Goal: Task Accomplishment & Management: Manage account settings

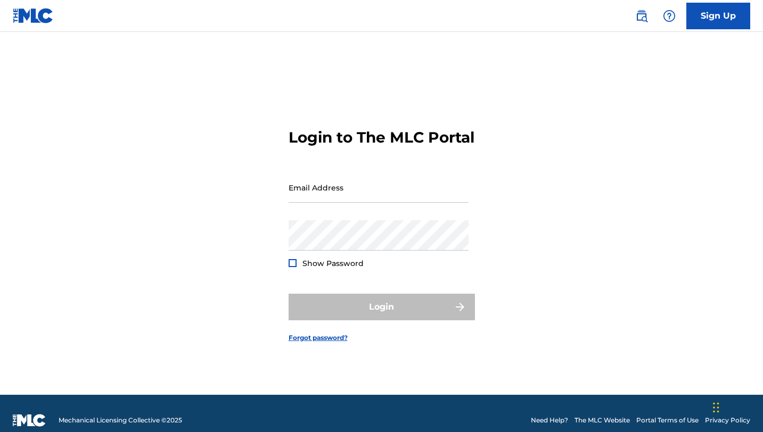
click at [313, 193] on input "Email Address" at bounding box center [378, 187] width 180 height 30
type input "cap"
click at [365, 198] on input "Email Address" at bounding box center [378, 187] width 180 height 30
type input "[EMAIL_ADDRESS][DOMAIN_NAME]"
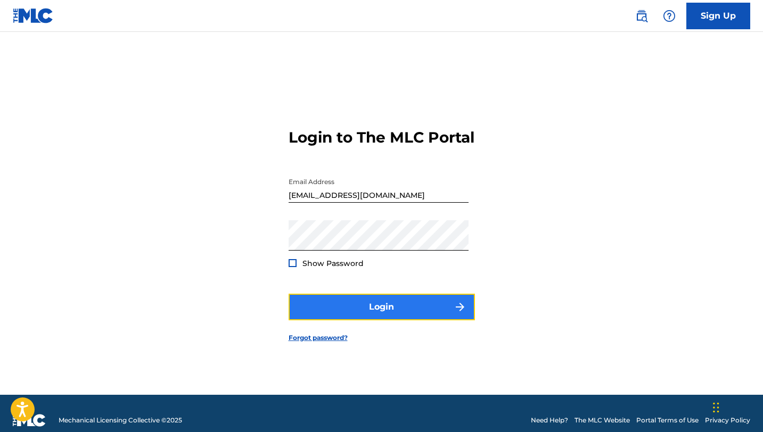
click at [385, 320] on button "Login" at bounding box center [381, 307] width 186 height 27
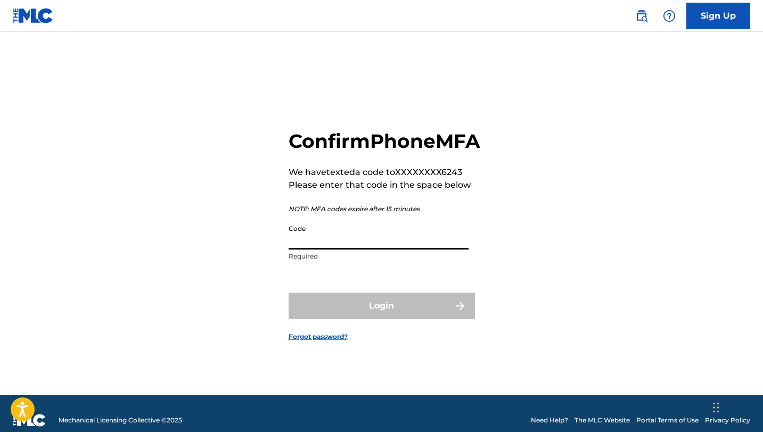
click at [352, 250] on input "Code" at bounding box center [378, 234] width 180 height 30
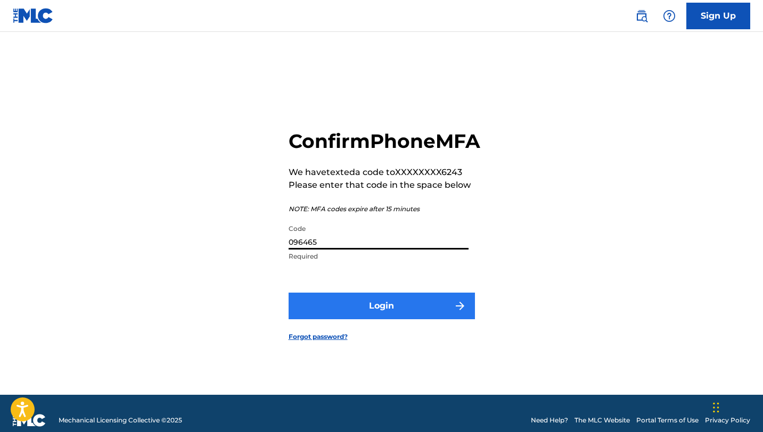
type input "096465"
click at [381, 312] on button "Login" at bounding box center [381, 306] width 186 height 27
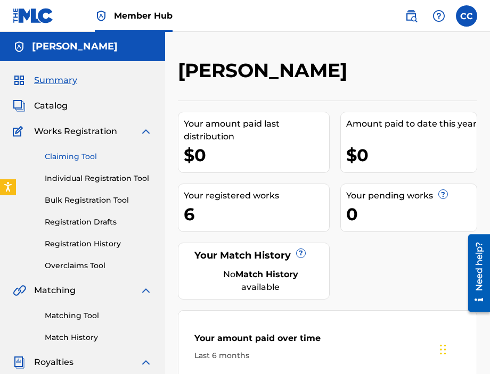
click at [84, 158] on link "Claiming Tool" at bounding box center [99, 156] width 108 height 11
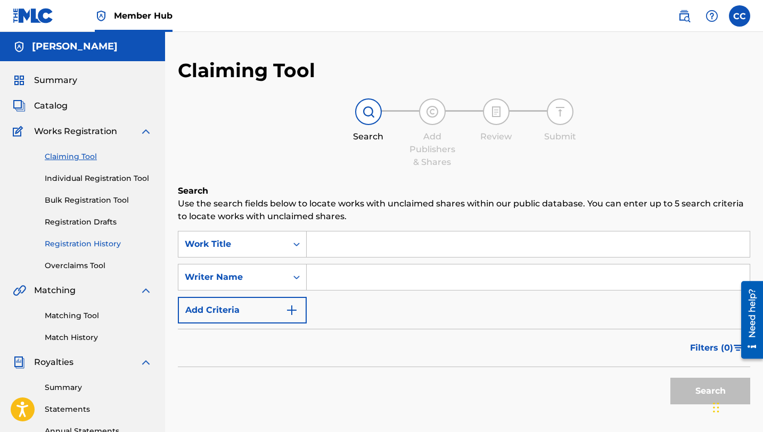
click at [90, 246] on link "Registration History" at bounding box center [99, 243] width 108 height 11
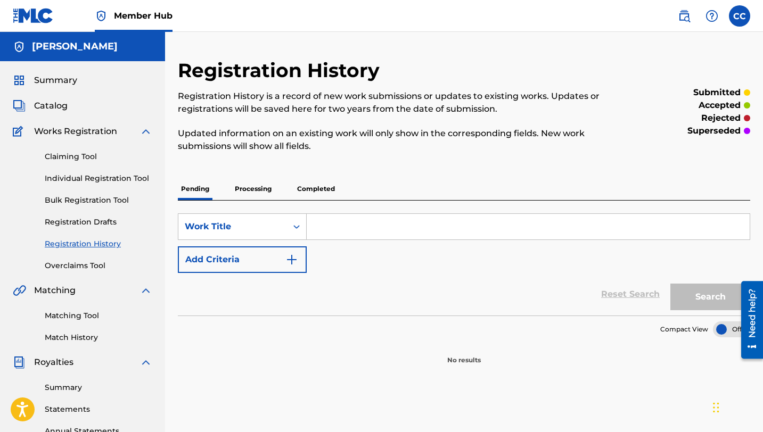
click at [313, 185] on p "Completed" at bounding box center [316, 189] width 44 height 22
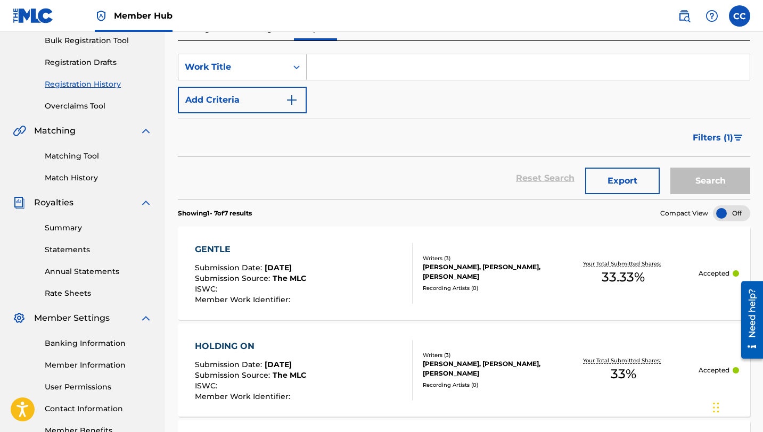
scroll to position [196, 0]
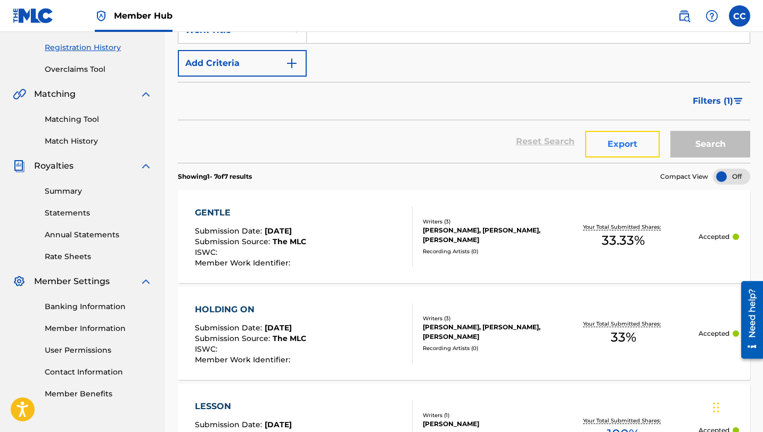
click at [618, 146] on button "Export" at bounding box center [622, 144] width 75 height 27
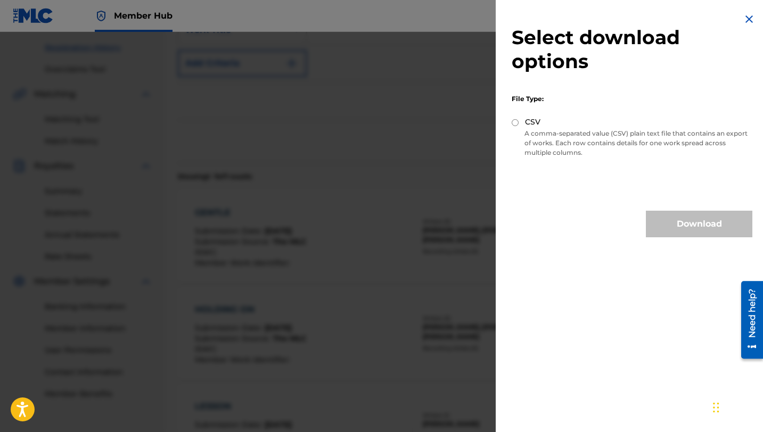
click at [746, 18] on img at bounding box center [748, 19] width 13 height 13
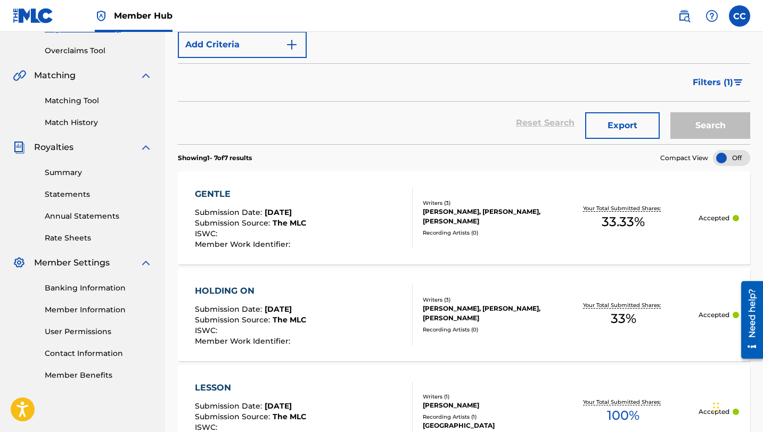
scroll to position [221, 0]
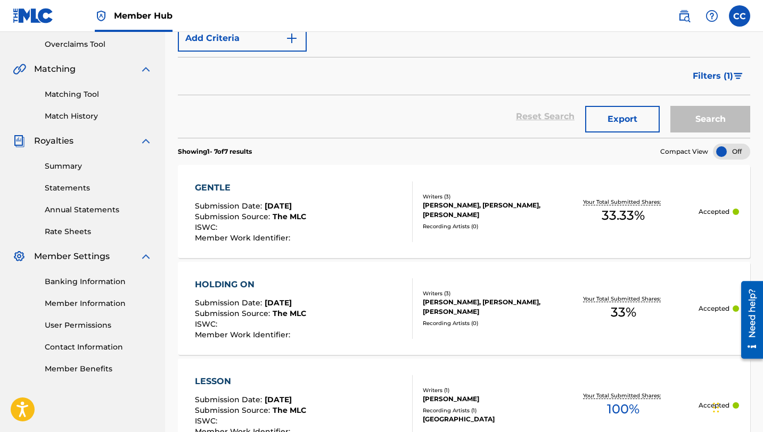
click at [551, 240] on div "GENTLE Submission Date : [DATE] Submission Source : The MLC ISWC : Member Work …" at bounding box center [464, 211] width 572 height 93
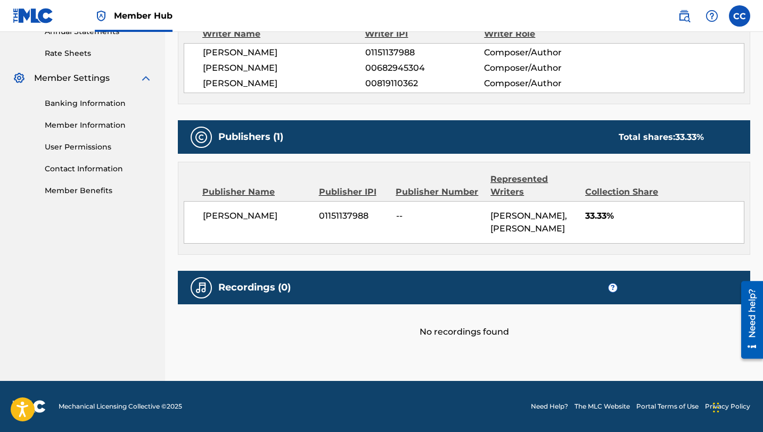
scroll to position [411, 0]
click at [606, 286] on div "Recordings (0) ?" at bounding box center [464, 288] width 572 height 34
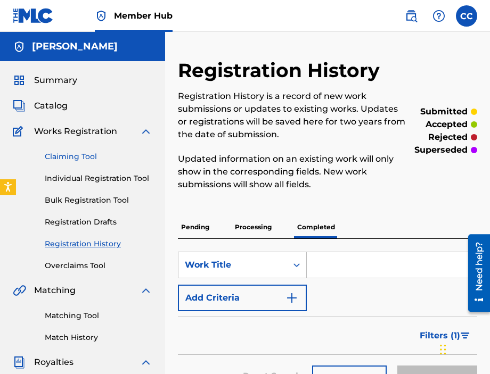
click at [72, 157] on link "Claiming Tool" at bounding box center [99, 156] width 108 height 11
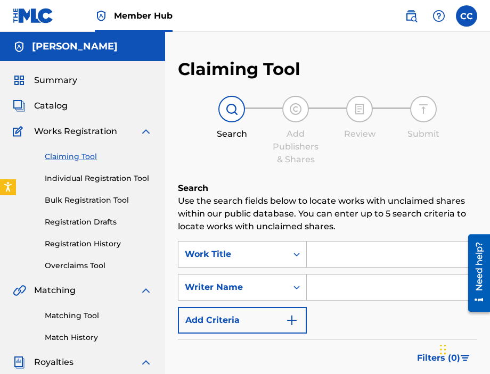
click at [340, 255] on input "Search Form" at bounding box center [392, 255] width 170 height 26
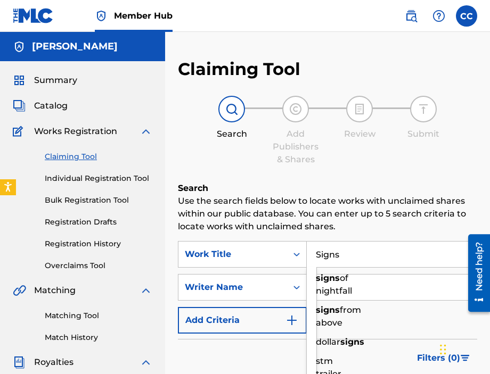
type input "Signs"
click at [269, 359] on div "Filters ( 0 )" at bounding box center [327, 358] width 299 height 38
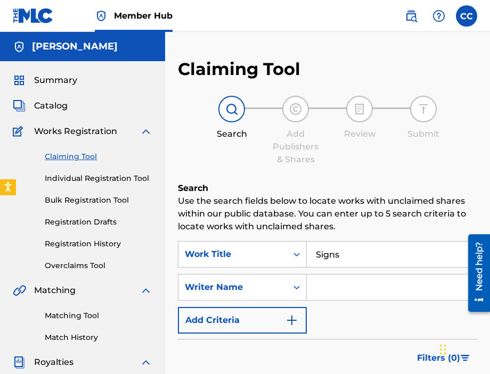
click at [327, 295] on input "Search Form" at bounding box center [392, 288] width 170 height 26
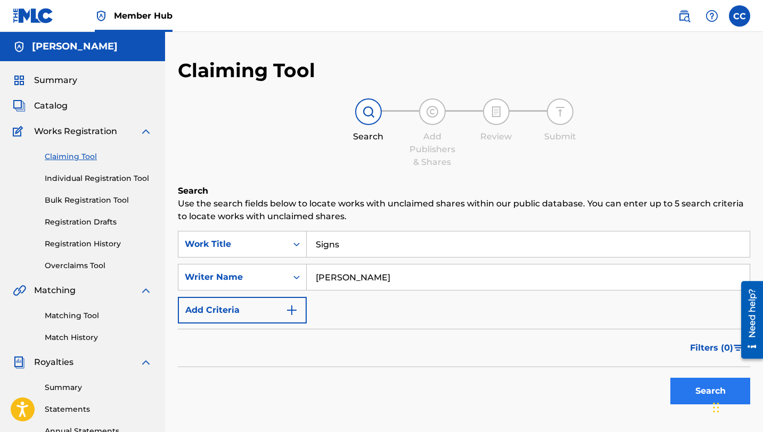
type input "[PERSON_NAME]"
click at [699, 396] on button "Search" at bounding box center [710, 391] width 80 height 27
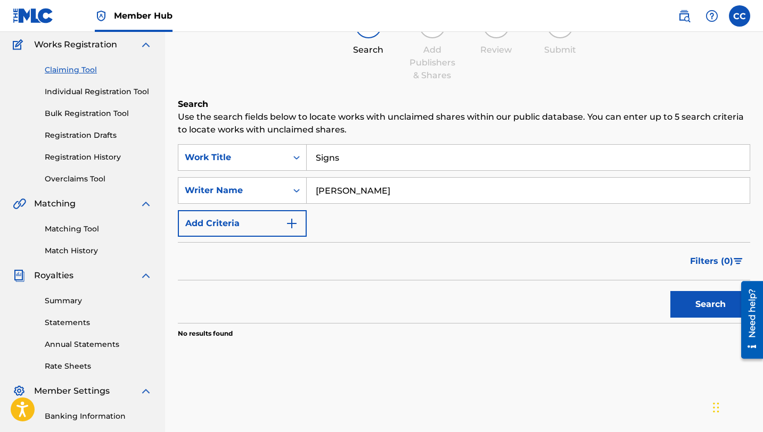
scroll to position [52, 0]
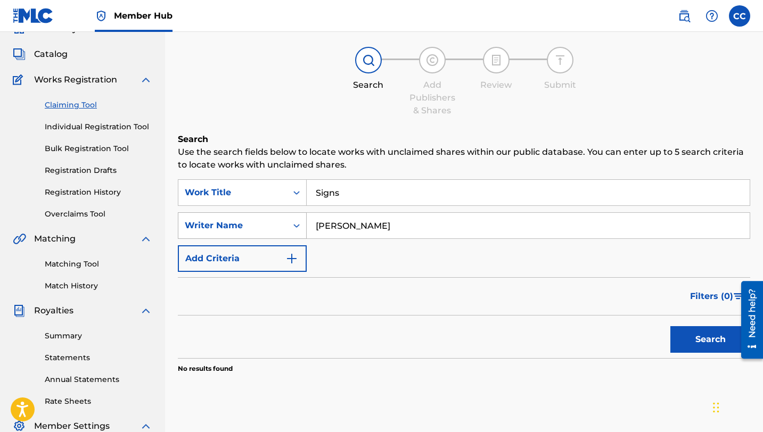
click at [257, 227] on div "Writer Name" at bounding box center [233, 225] width 96 height 13
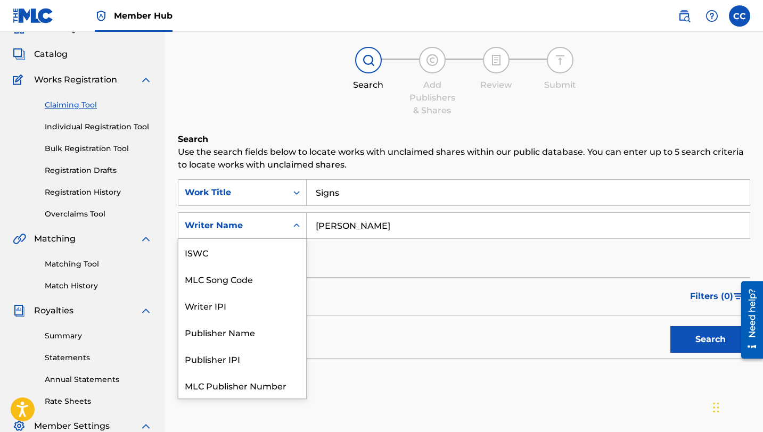
scroll to position [27, 0]
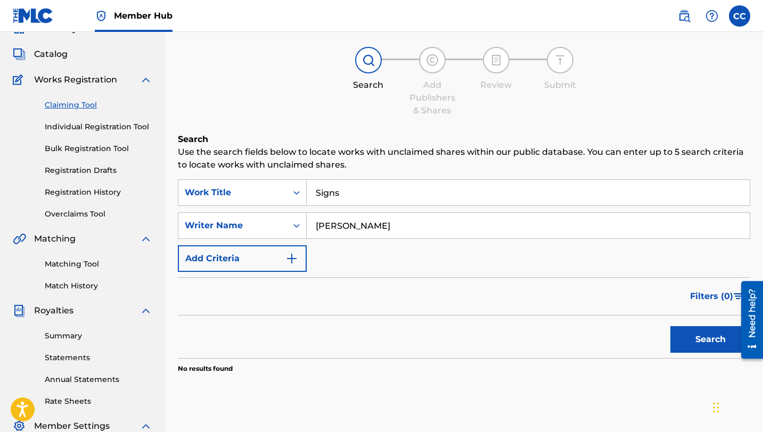
click at [257, 227] on div "Writer Name" at bounding box center [233, 225] width 96 height 13
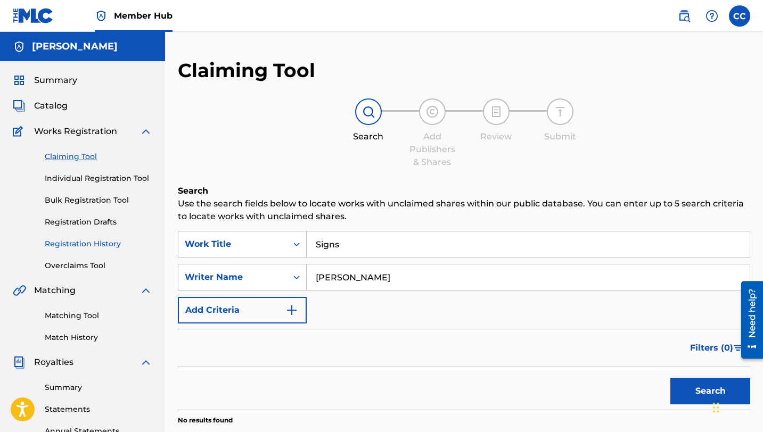
click at [86, 244] on link "Registration History" at bounding box center [99, 243] width 108 height 11
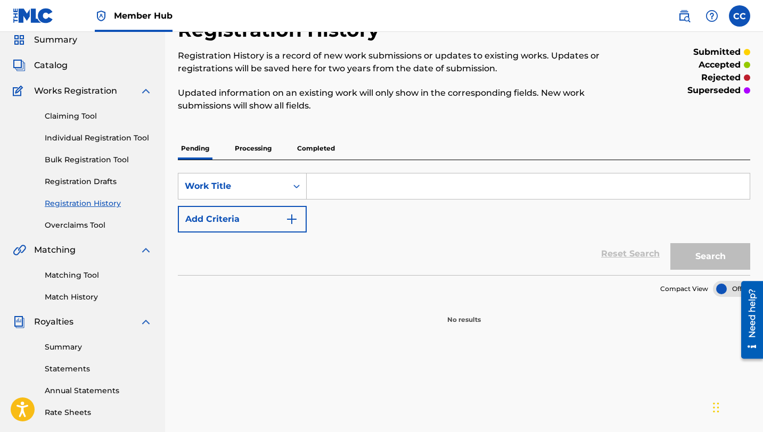
scroll to position [47, 0]
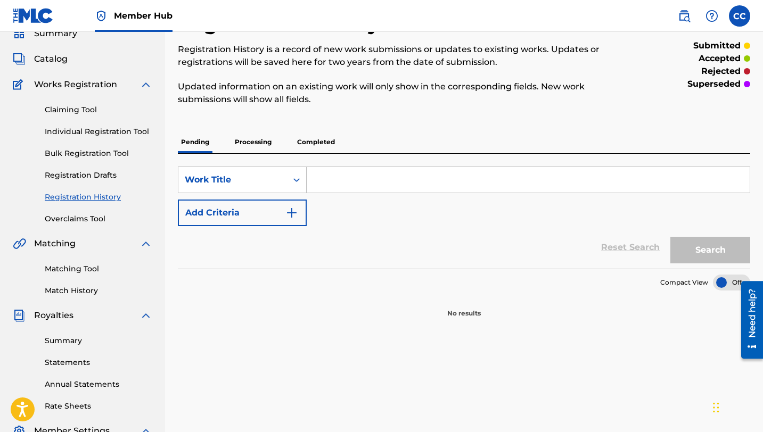
click at [307, 137] on p "Completed" at bounding box center [316, 142] width 44 height 22
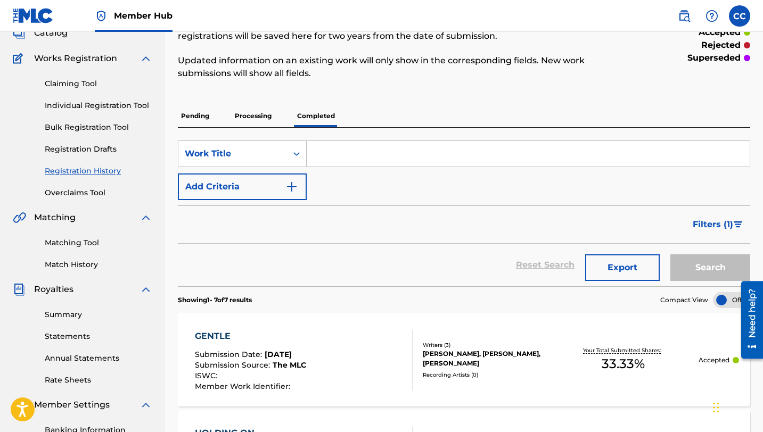
scroll to position [158, 0]
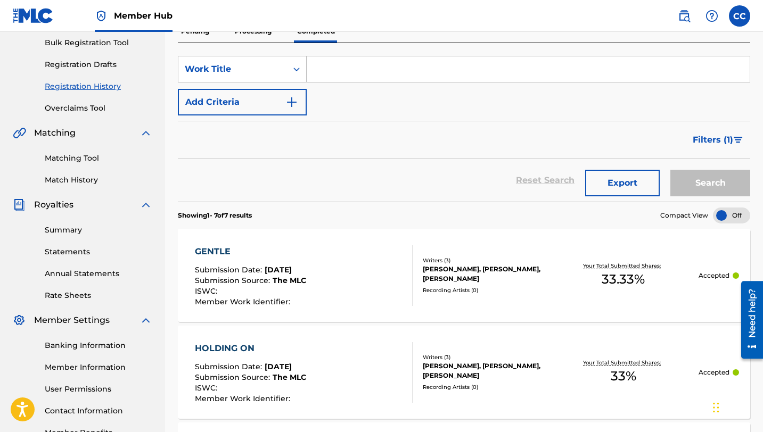
click at [337, 275] on div "GENTLE Submission Date : [DATE] Submission Source : The MLC ISWC : Member Work …" at bounding box center [304, 275] width 218 height 61
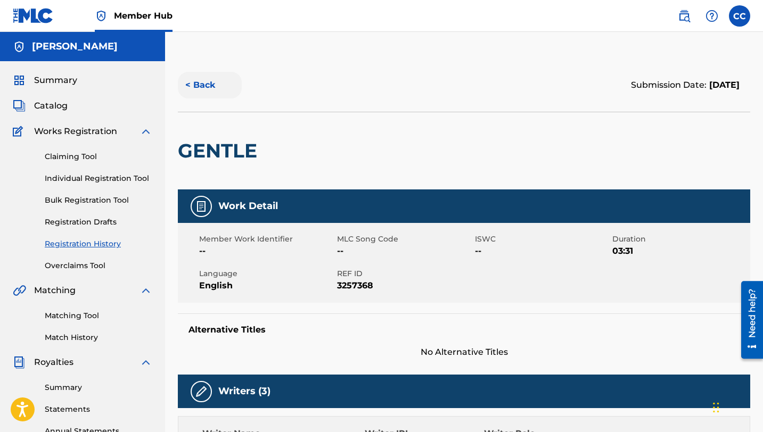
click at [197, 88] on button "< Back" at bounding box center [210, 85] width 64 height 27
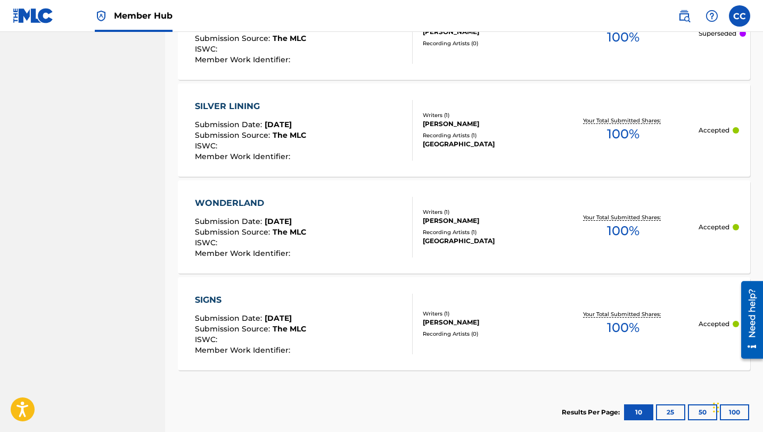
scroll to position [689, 0]
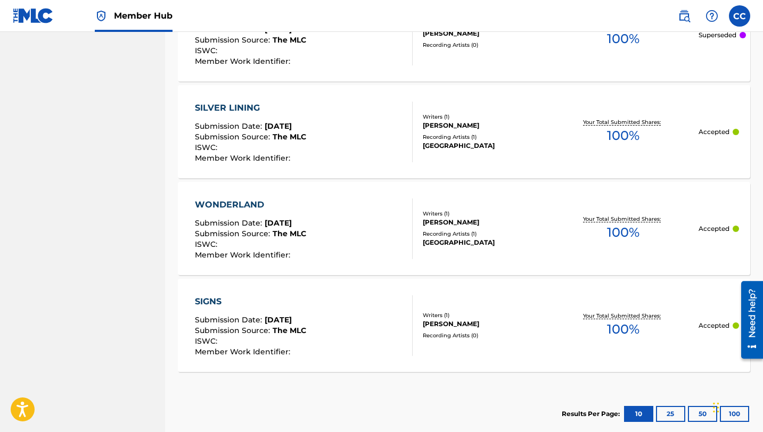
click at [371, 333] on div "SIGNS Submission Date : [DATE] Submission Source : The MLC ISWC : Member Work I…" at bounding box center [304, 325] width 218 height 61
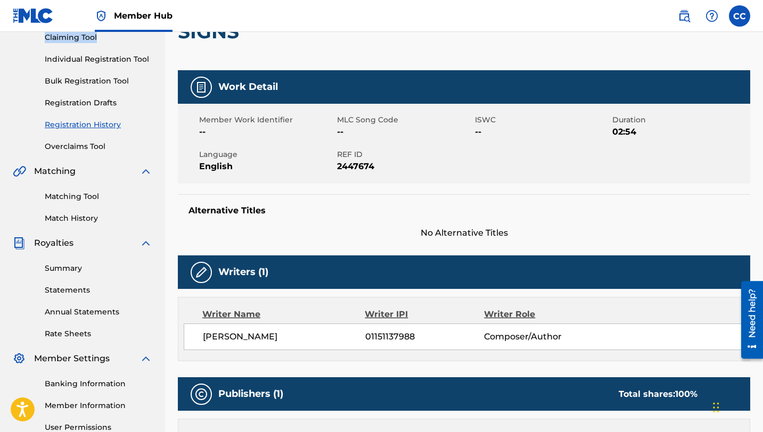
scroll to position [220, 0]
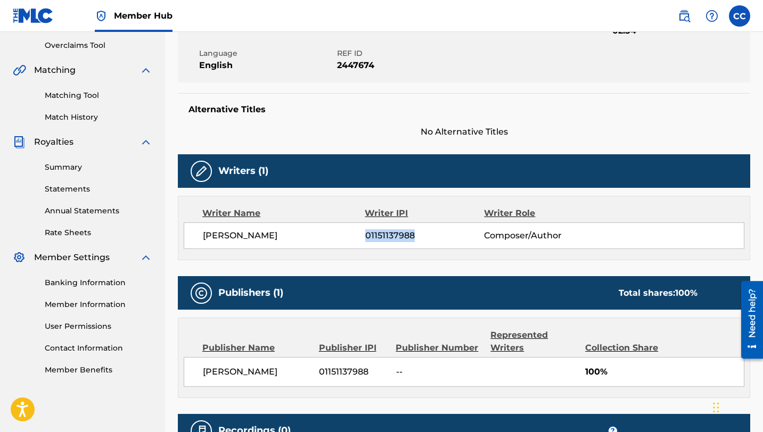
drag, startPoint x: 365, startPoint y: 234, endPoint x: 414, endPoint y: 247, distance: 50.6
click at [414, 247] on div "[PERSON_NAME] 01151137988 Composer/Author" at bounding box center [464, 235] width 560 height 27
copy span "01151137988"
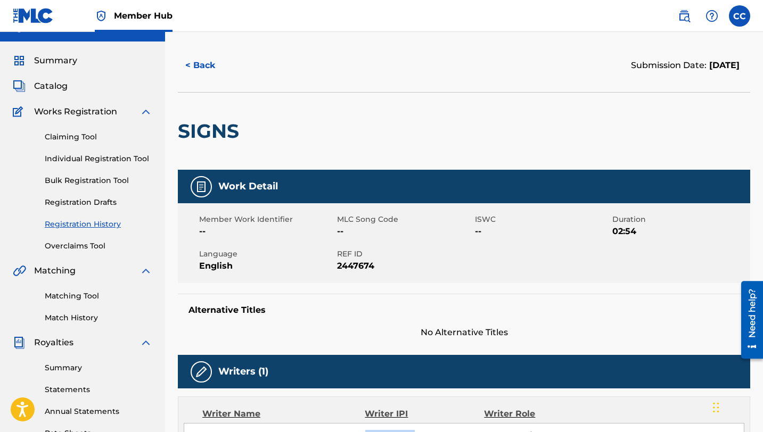
scroll to position [0, 0]
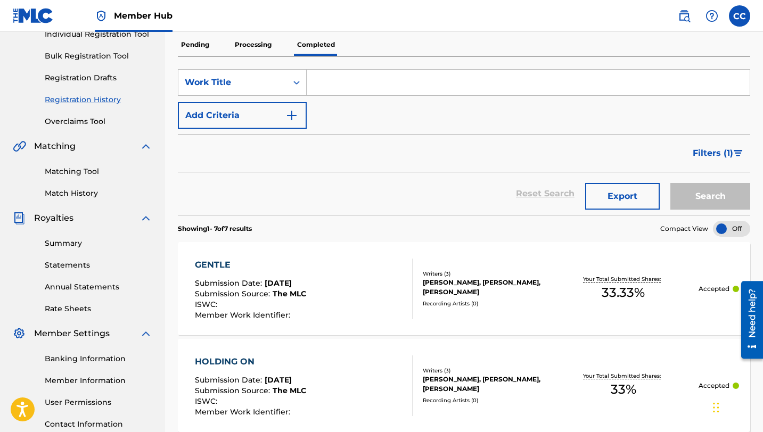
scroll to position [130, 0]
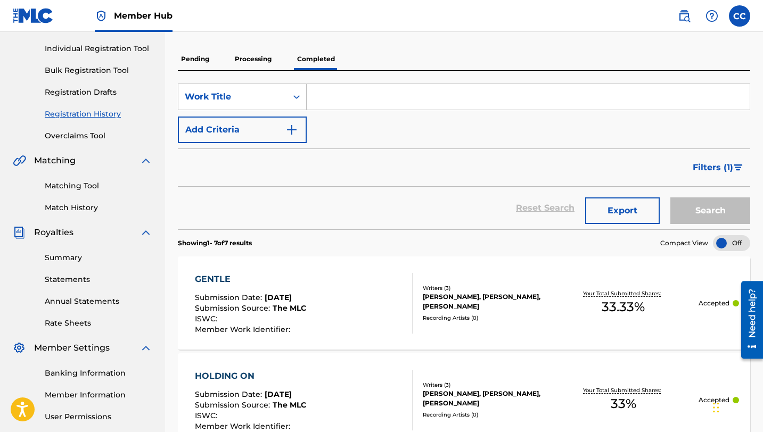
click at [364, 330] on div "GENTLE Submission Date : [DATE] Submission Source : The MLC ISWC : Member Work …" at bounding box center [304, 303] width 218 height 61
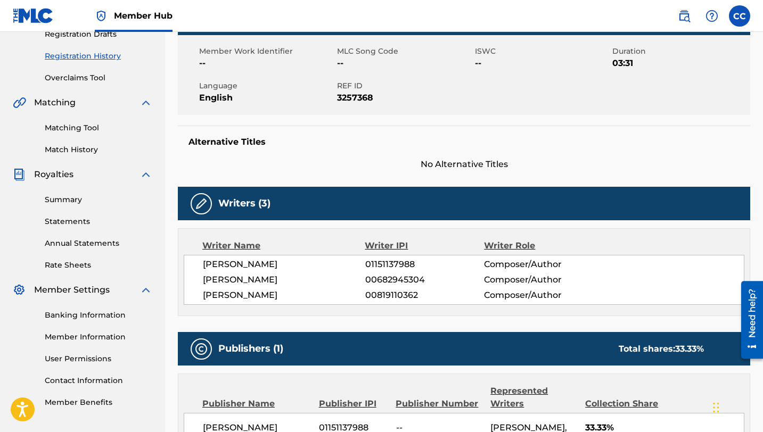
scroll to position [92, 0]
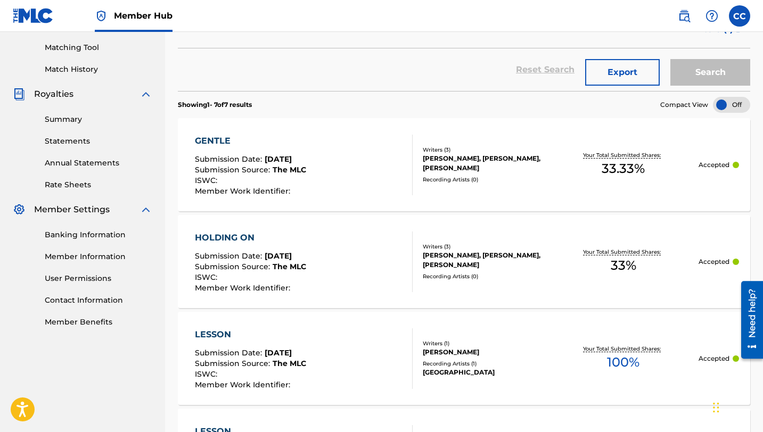
scroll to position [279, 0]
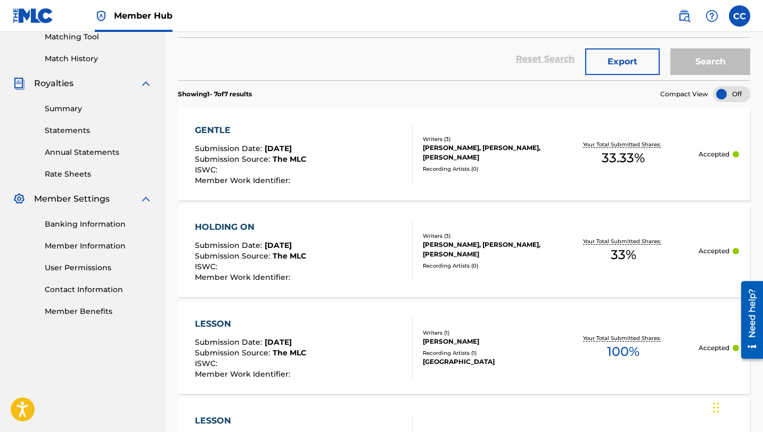
click at [306, 360] on div "ISWC :" at bounding box center [250, 365] width 111 height 11
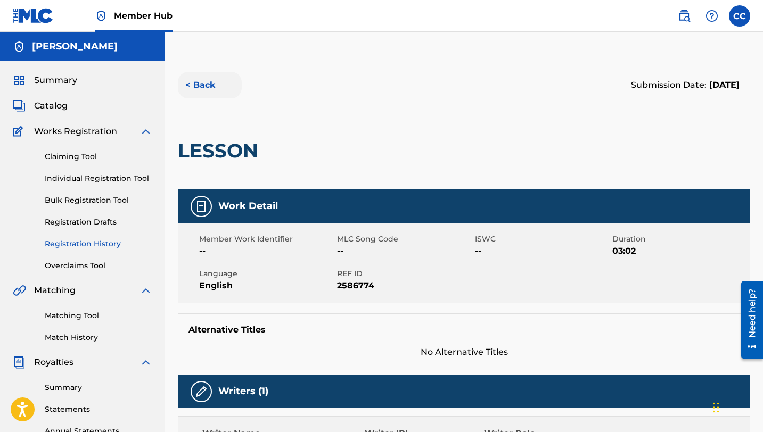
click at [207, 82] on button "< Back" at bounding box center [210, 85] width 64 height 27
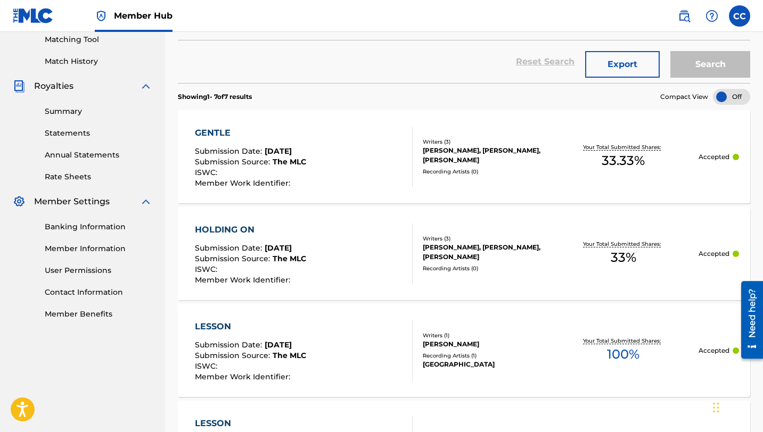
scroll to position [308, 0]
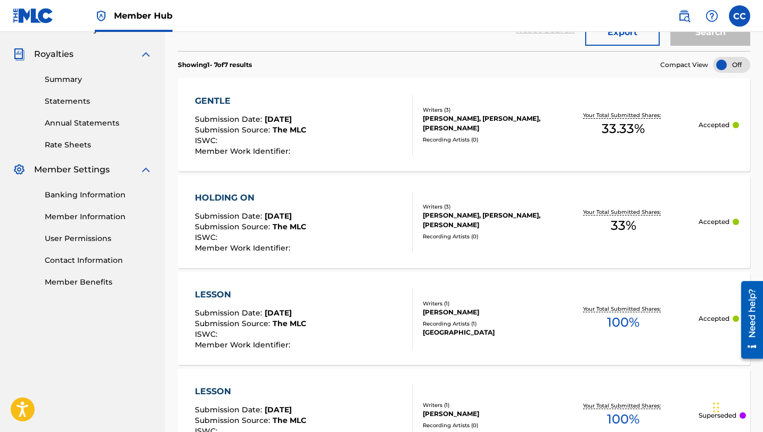
click at [400, 143] on div "GENTLE Submission Date : [DATE] Submission Source : The MLC ISWC : Member Work …" at bounding box center [304, 125] width 218 height 61
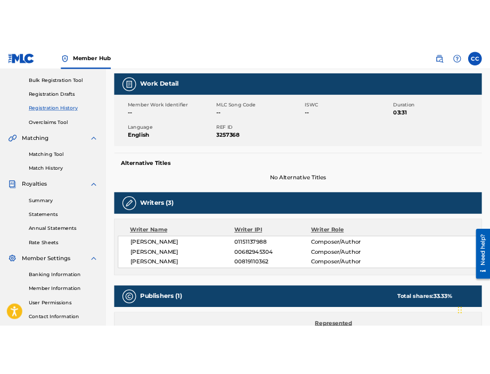
scroll to position [110, 0]
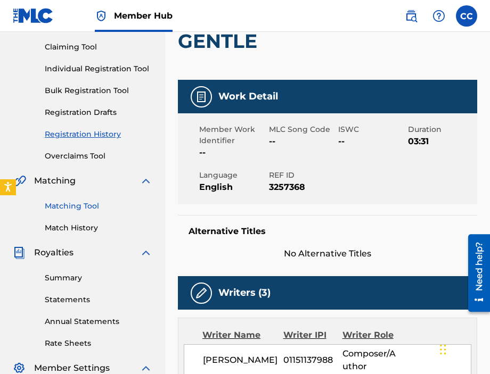
click at [49, 209] on link "Matching Tool" at bounding box center [99, 206] width 108 height 11
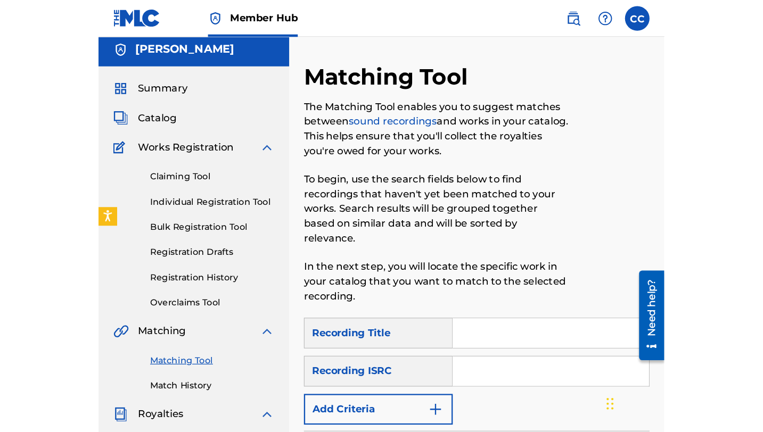
scroll to position [3, 0]
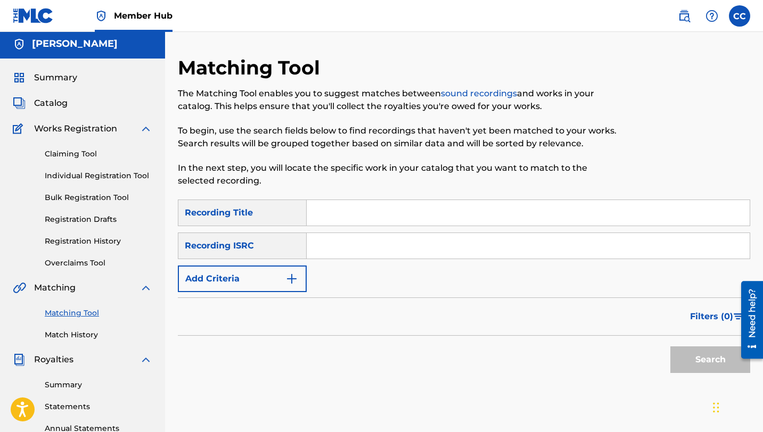
click at [391, 214] on input "Search Form" at bounding box center [528, 213] width 443 height 26
type input "Gentle"
click at [361, 245] on input "Search Form" at bounding box center [528, 246] width 443 height 26
paste input "QZRP52365139"
type input "QZRP52365139"
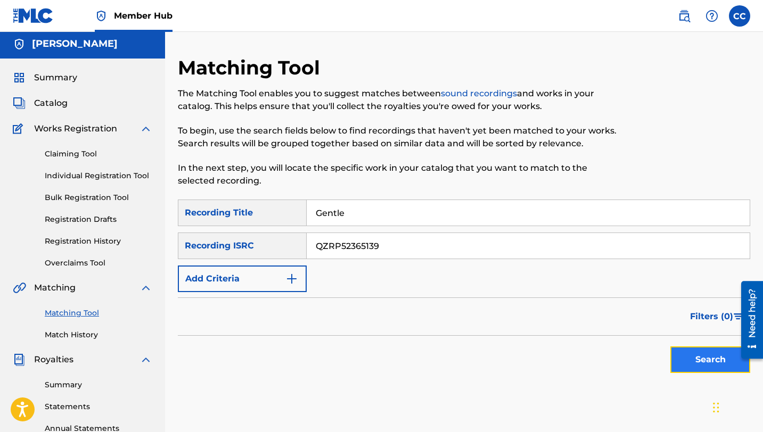
click at [705, 365] on button "Search" at bounding box center [710, 359] width 80 height 27
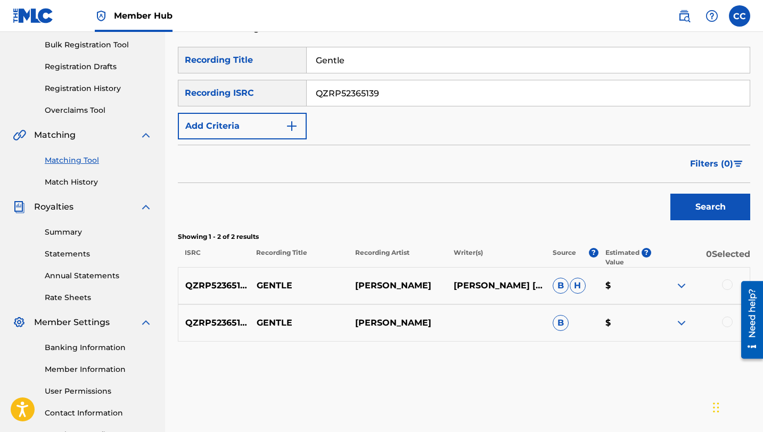
scroll to position [183, 0]
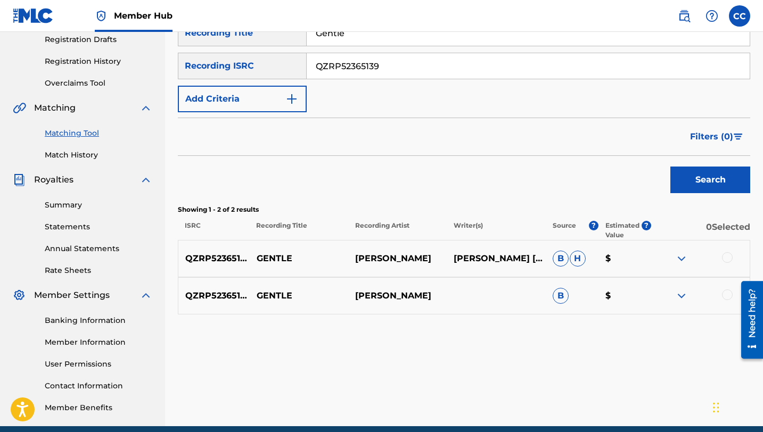
click at [560, 262] on span "B" at bounding box center [560, 259] width 16 height 16
click at [731, 258] on div at bounding box center [727, 257] width 11 height 11
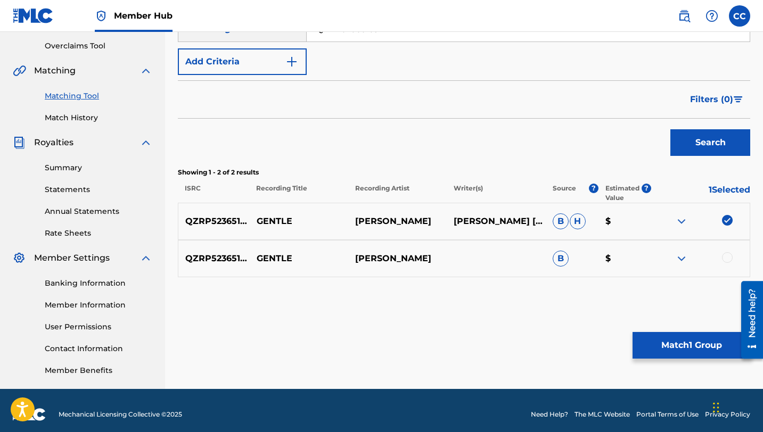
scroll to position [228, 0]
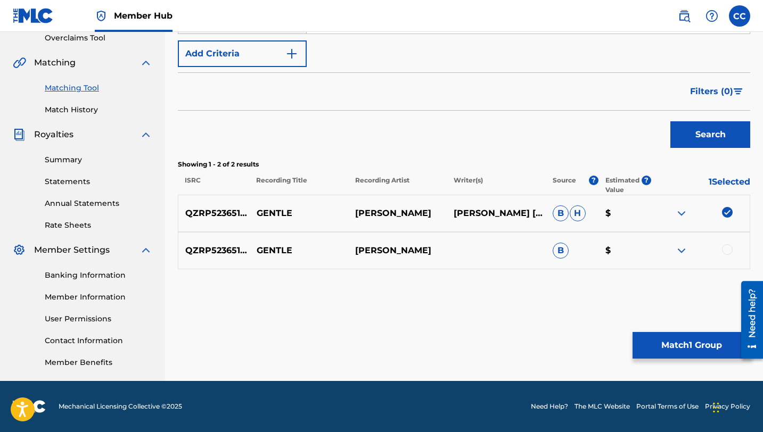
click at [728, 249] on div at bounding box center [727, 249] width 11 height 11
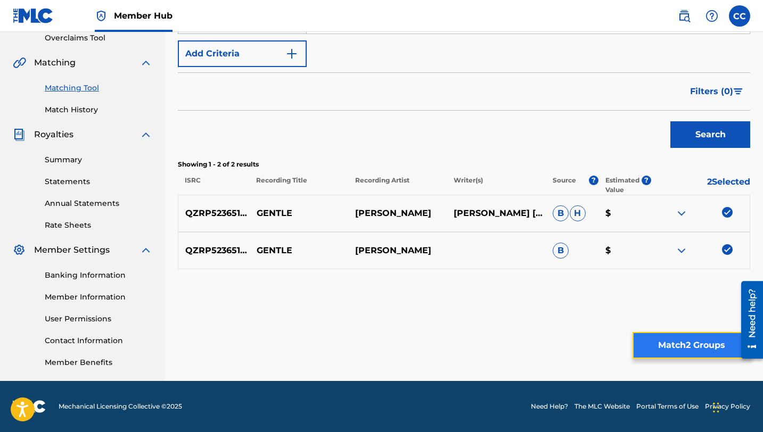
click at [699, 352] on button "Match 2 Groups" at bounding box center [691, 345] width 118 height 27
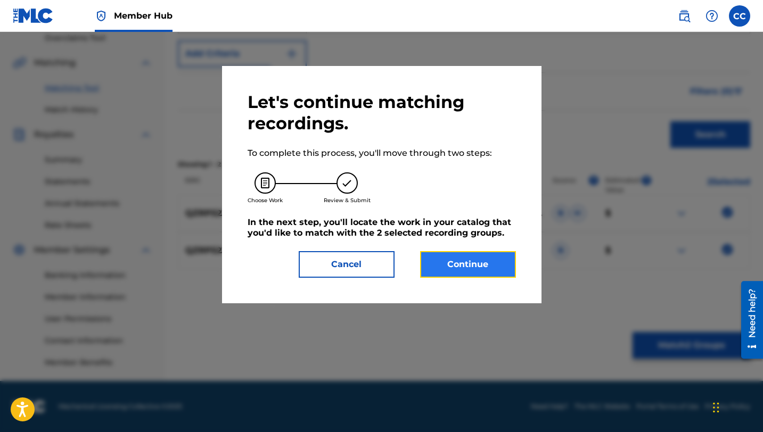
click at [459, 260] on button "Continue" at bounding box center [468, 264] width 96 height 27
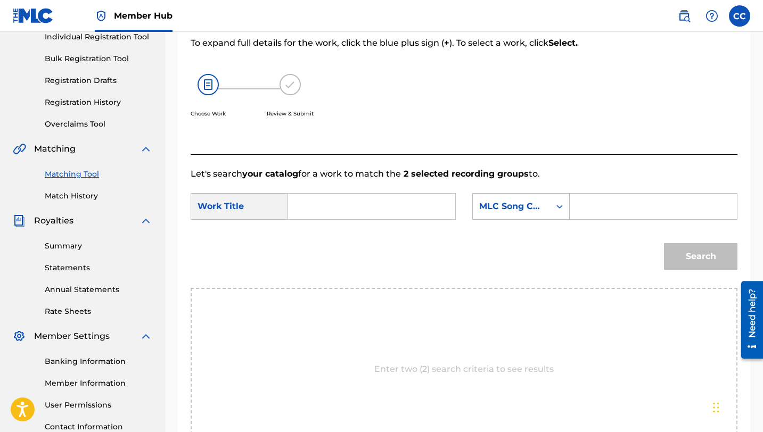
scroll to position [130, 0]
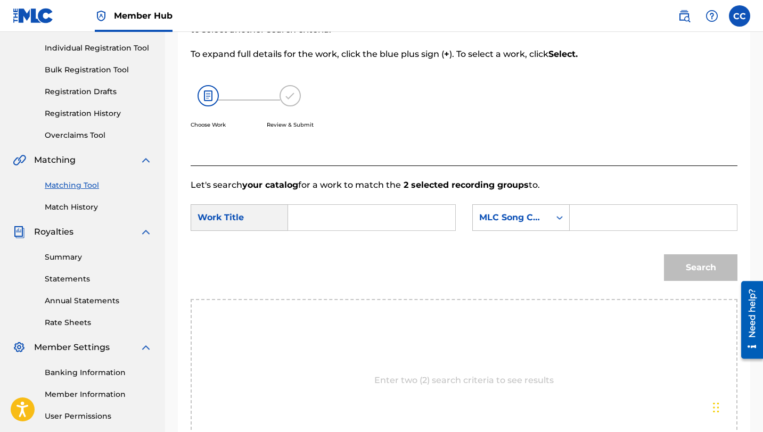
click at [333, 218] on input "Search Form" at bounding box center [371, 218] width 149 height 26
type input "Gentle"
click at [489, 254] on div "Search" at bounding box center [464, 271] width 547 height 55
click at [519, 227] on div "MLC Song Code" at bounding box center [511, 218] width 77 height 20
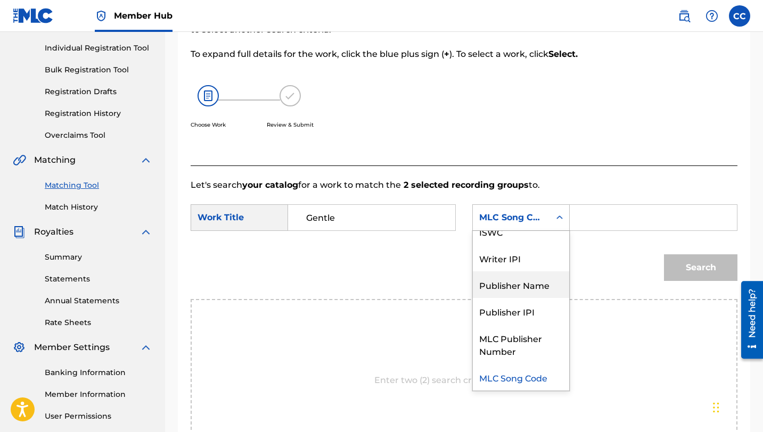
scroll to position [0, 0]
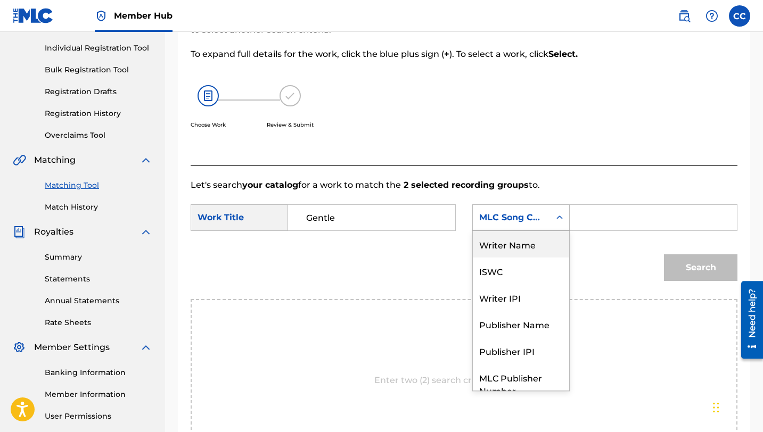
click at [525, 248] on div "Writer Name" at bounding box center [521, 244] width 96 height 27
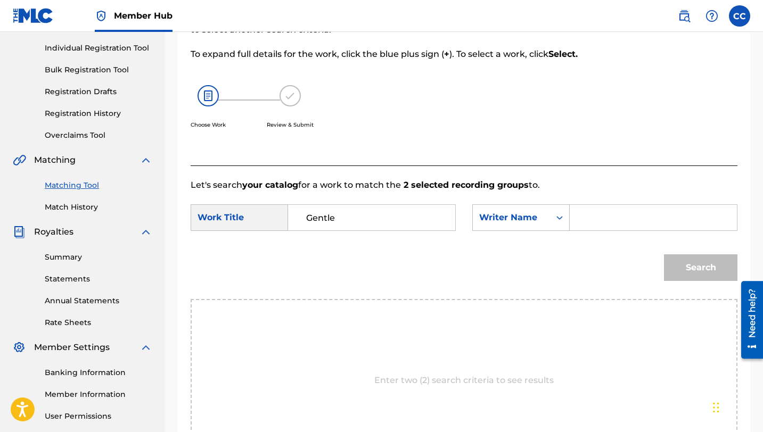
click at [590, 221] on input "Search Form" at bounding box center [653, 218] width 149 height 26
type input "[PERSON_NAME]"
click at [686, 266] on button "Search" at bounding box center [700, 267] width 73 height 27
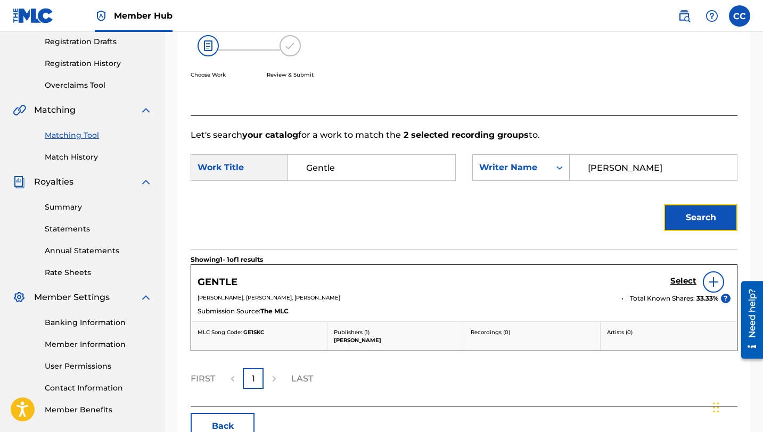
scroll to position [245, 0]
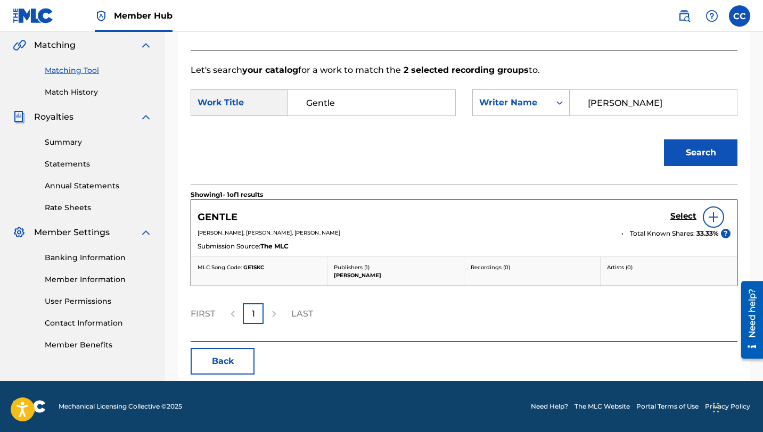
click at [719, 219] on img at bounding box center [713, 217] width 13 height 13
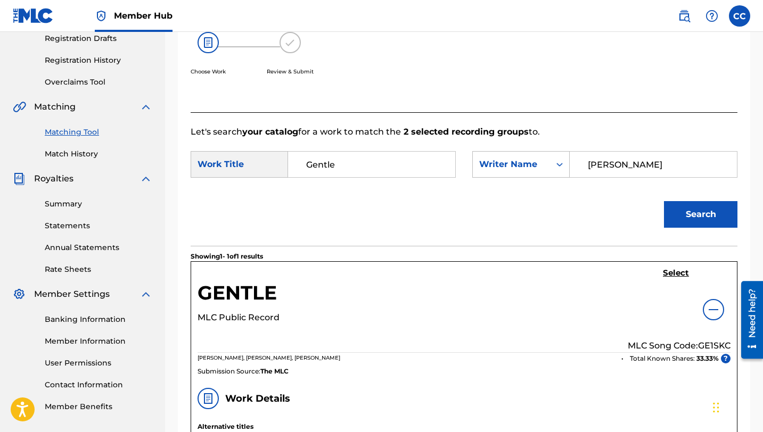
scroll to position [187, 0]
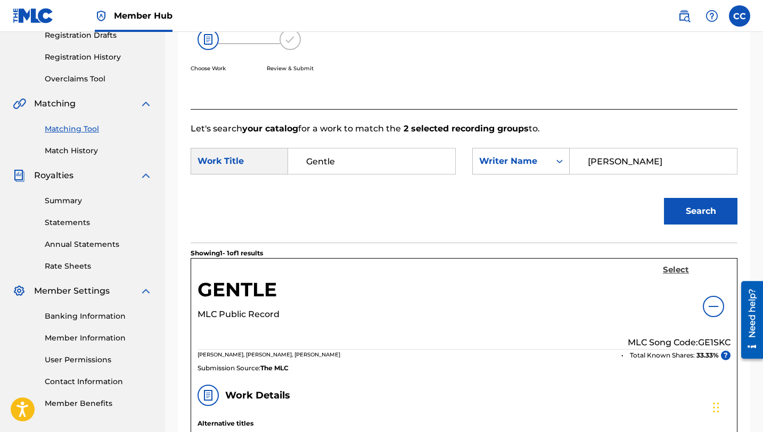
click at [678, 268] on h5 "Select" at bounding box center [676, 270] width 26 height 10
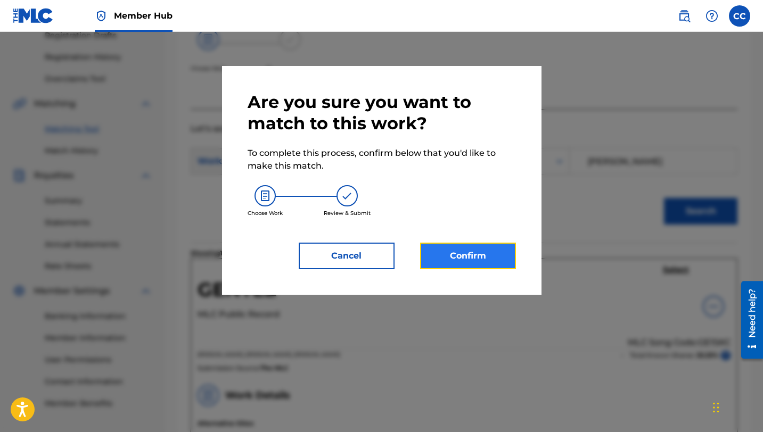
click at [474, 253] on button "Confirm" at bounding box center [468, 256] width 96 height 27
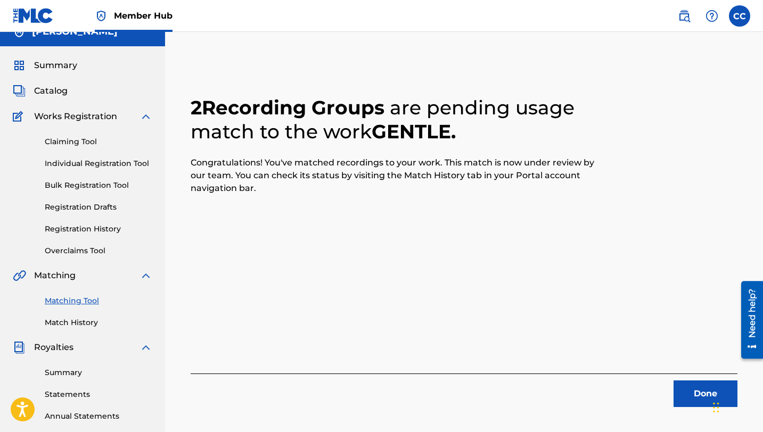
scroll to position [16, 0]
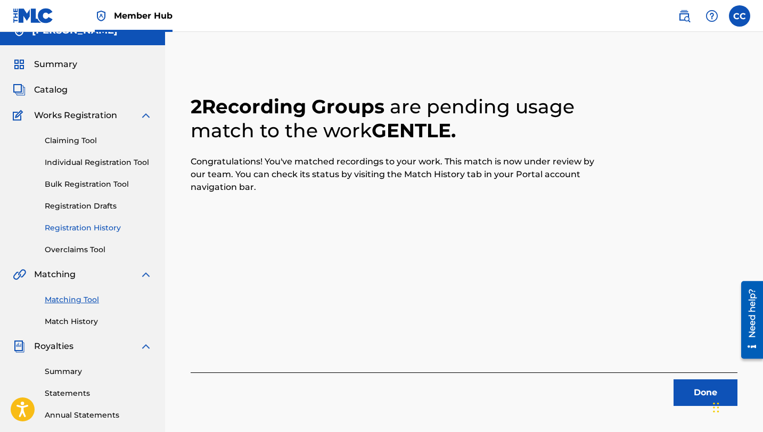
click at [76, 231] on link "Registration History" at bounding box center [99, 227] width 108 height 11
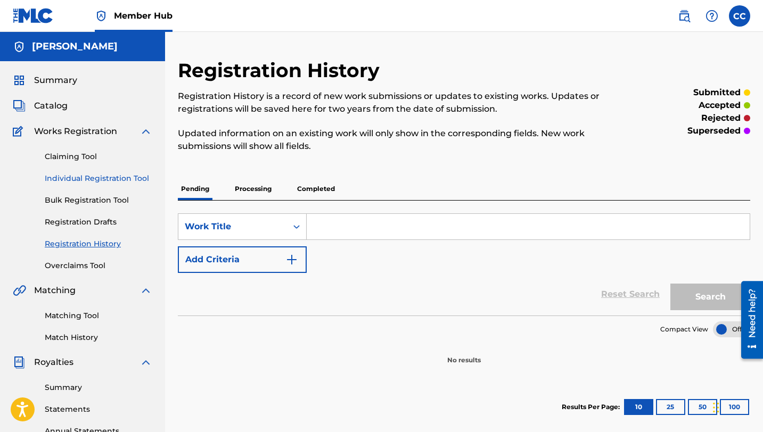
click at [81, 181] on link "Individual Registration Tool" at bounding box center [99, 178] width 108 height 11
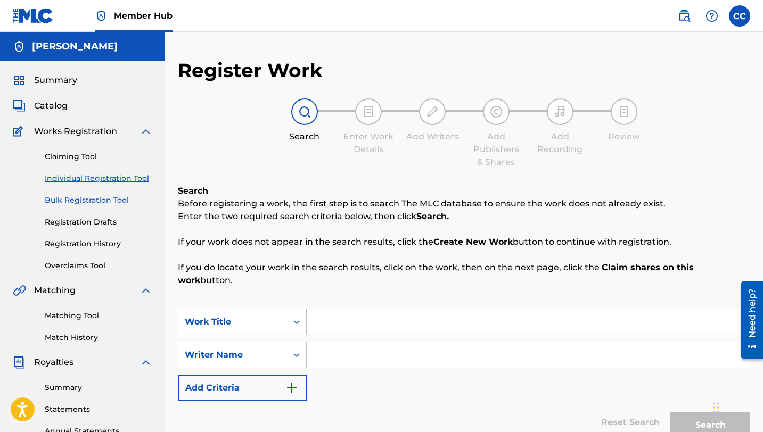
click at [92, 202] on link "Bulk Registration Tool" at bounding box center [99, 200] width 108 height 11
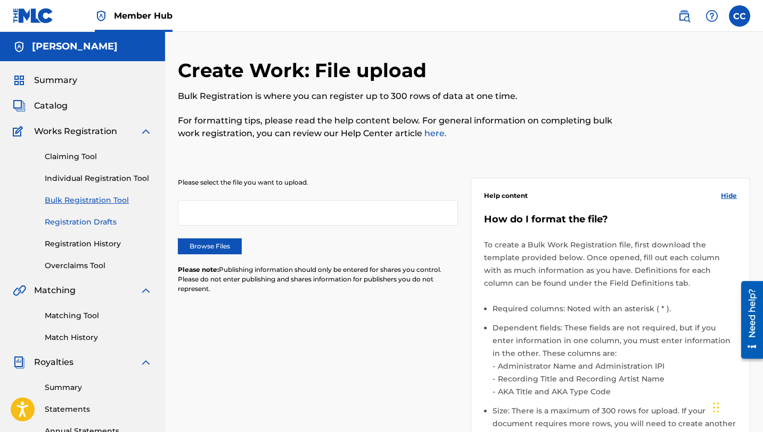
click at [93, 222] on link "Registration Drafts" at bounding box center [99, 222] width 108 height 11
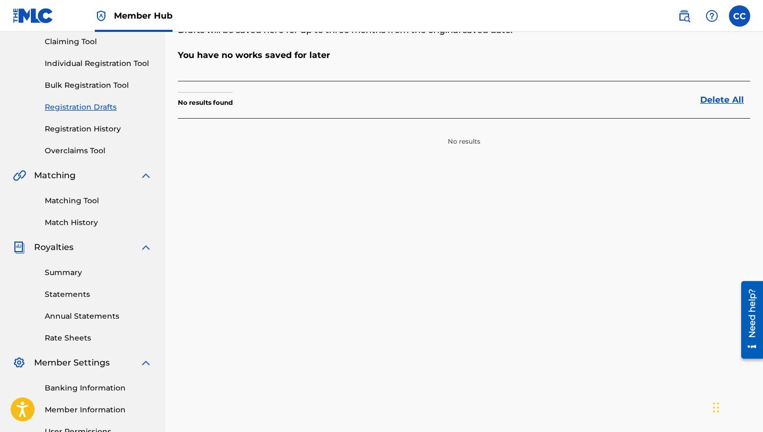
scroll to position [122, 0]
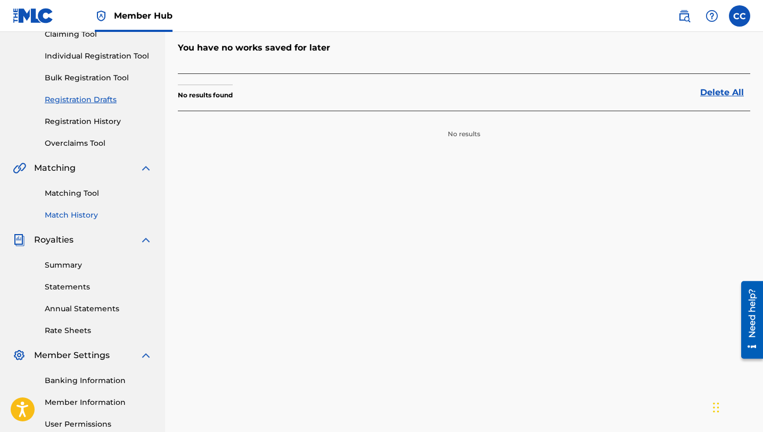
click at [66, 213] on link "Match History" at bounding box center [99, 215] width 108 height 11
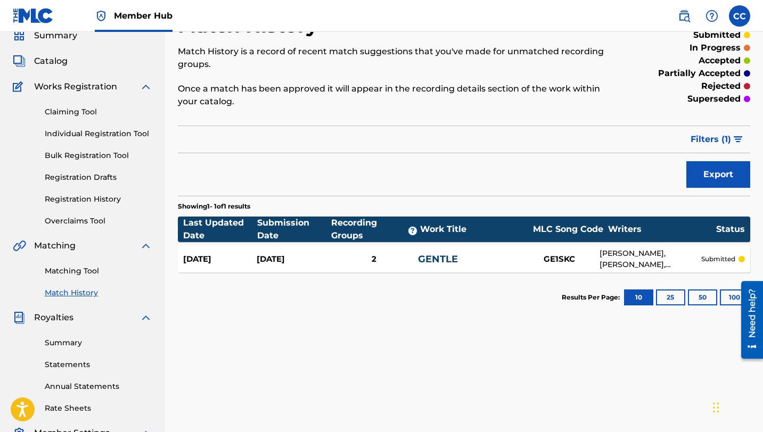
scroll to position [48, 0]
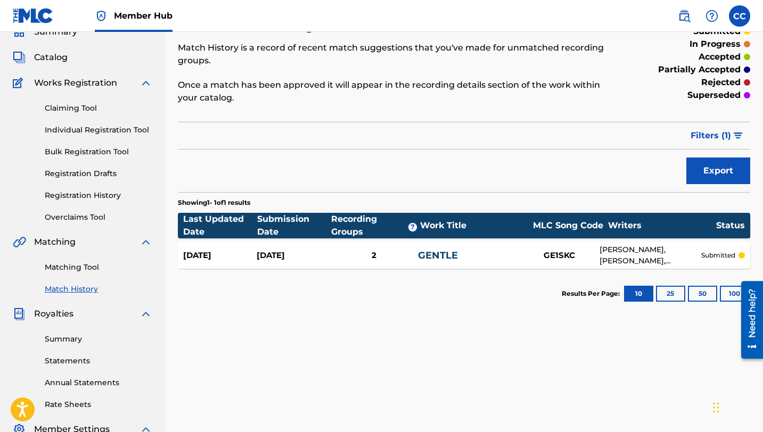
click at [433, 255] on link "GENTLE" at bounding box center [438, 256] width 40 height 12
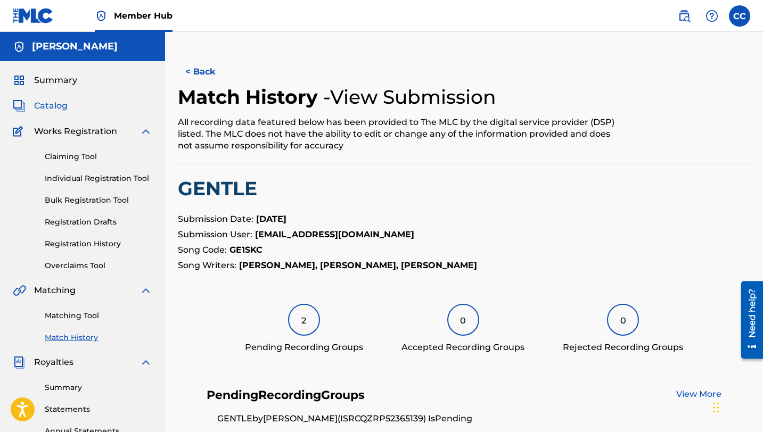
click at [60, 104] on span "Catalog" at bounding box center [51, 106] width 34 height 13
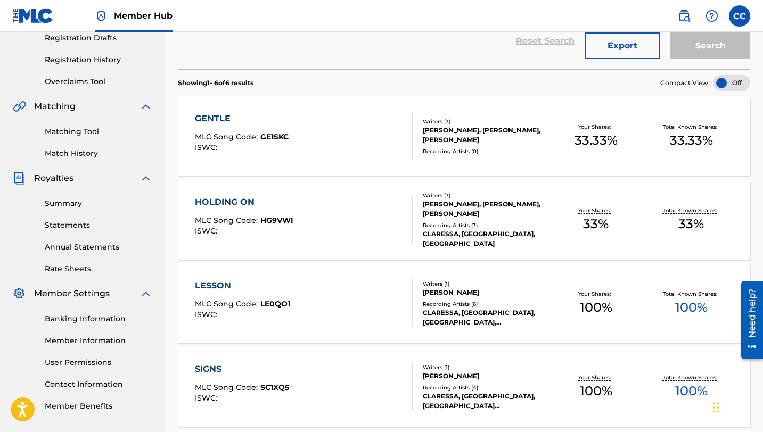
scroll to position [186, 0]
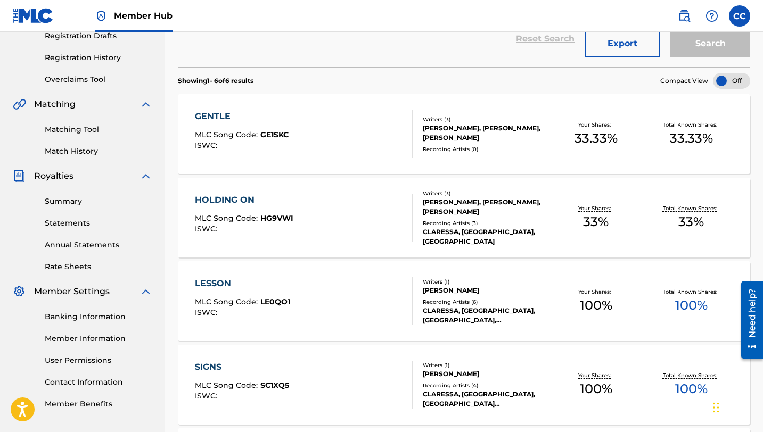
click at [293, 133] on div "GENTLE MLC Song Code : GE1SKC ISWC :" at bounding box center [304, 134] width 218 height 48
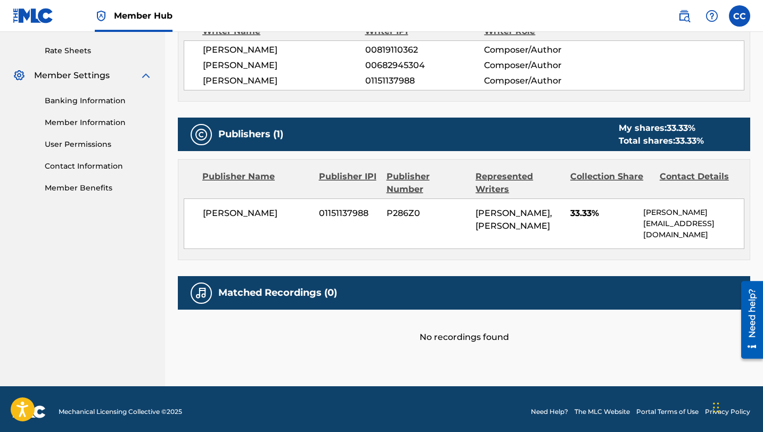
scroll to position [411, 0]
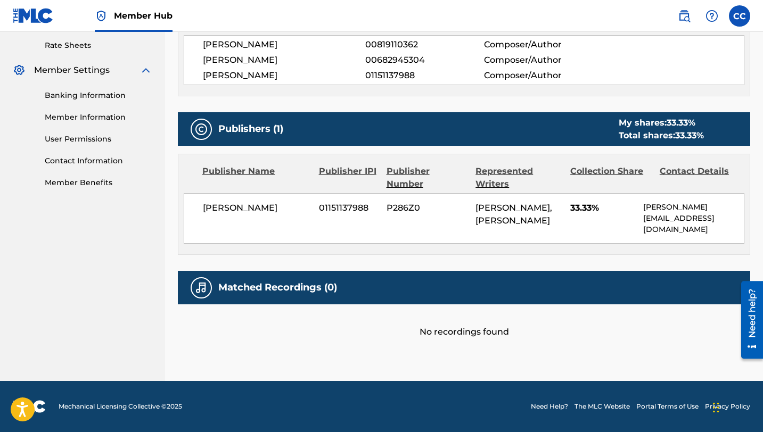
drag, startPoint x: 379, startPoint y: 200, endPoint x: 390, endPoint y: 205, distance: 12.1
click at [389, 205] on div "[PERSON_NAME] 01151137988 P286Z0 [PERSON_NAME], [PERSON_NAME] 33.33% [PERSON_NA…" at bounding box center [464, 218] width 560 height 51
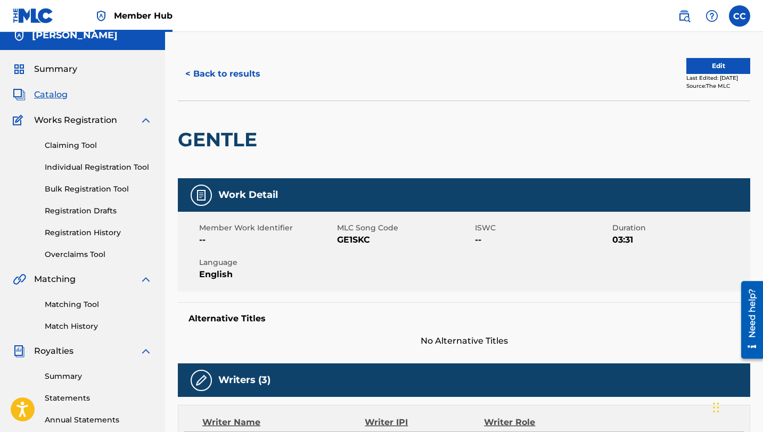
scroll to position [0, 0]
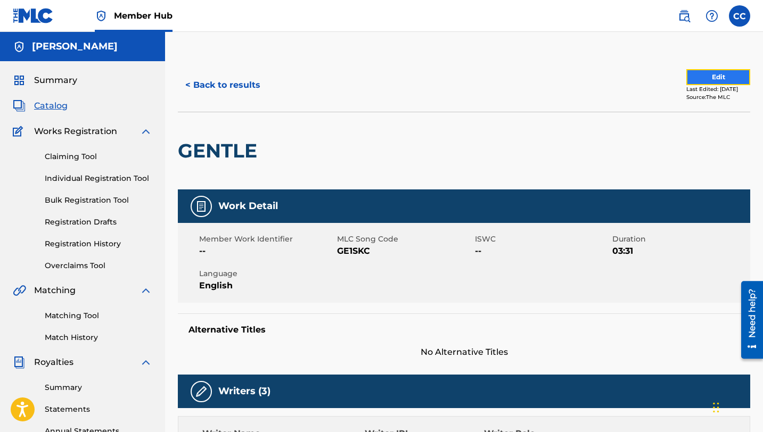
click at [715, 82] on button "Edit" at bounding box center [718, 77] width 64 height 16
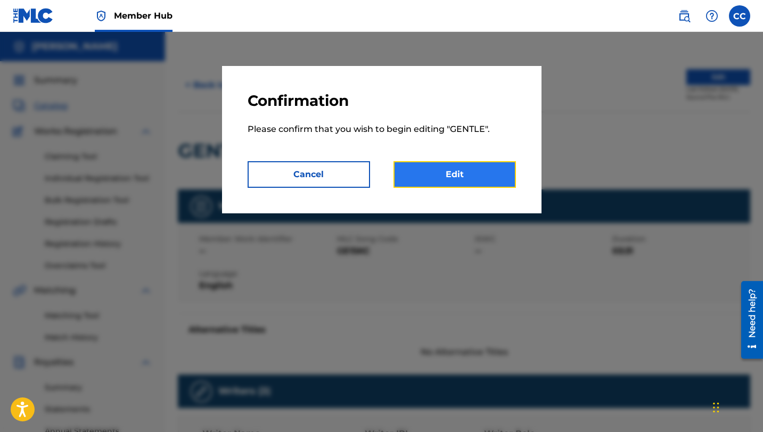
click at [467, 178] on link "Edit" at bounding box center [454, 174] width 122 height 27
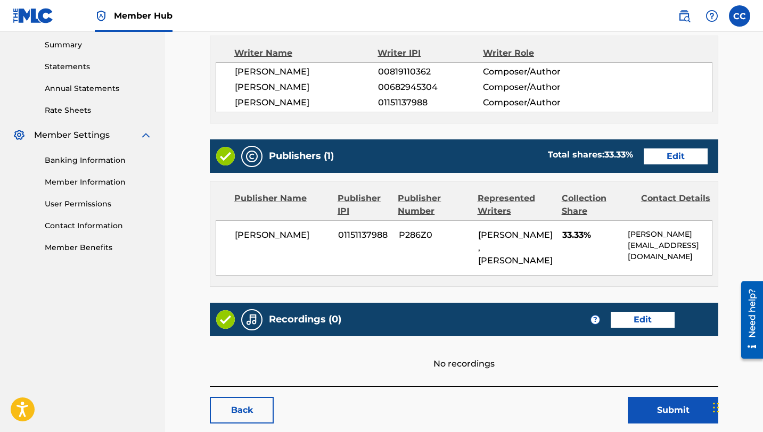
scroll to position [349, 0]
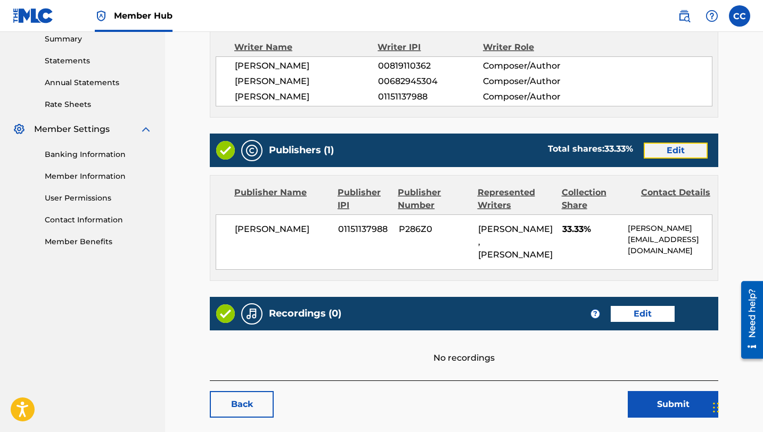
click at [673, 146] on link "Edit" at bounding box center [675, 151] width 64 height 16
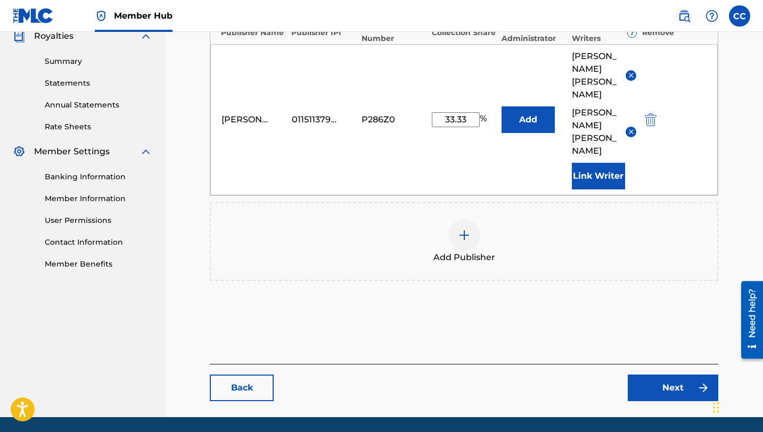
scroll to position [333, 0]
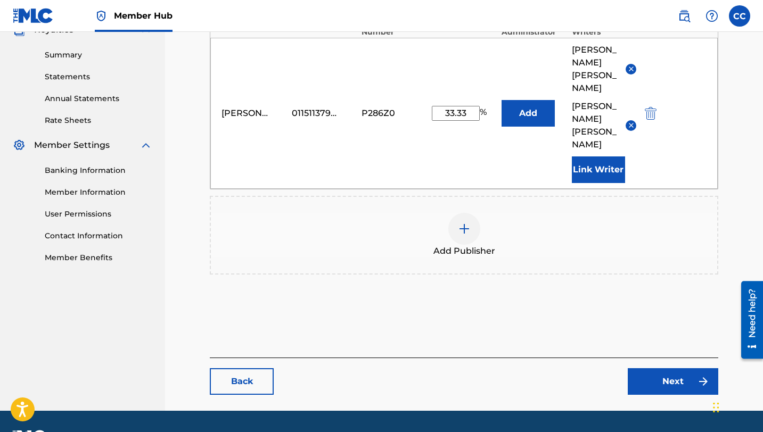
click at [460, 222] on img at bounding box center [464, 228] width 13 height 13
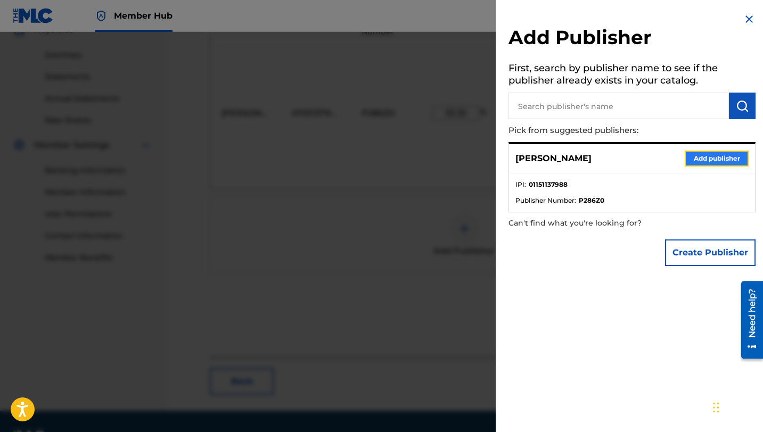
click at [721, 154] on button "Add publisher" at bounding box center [716, 159] width 64 height 16
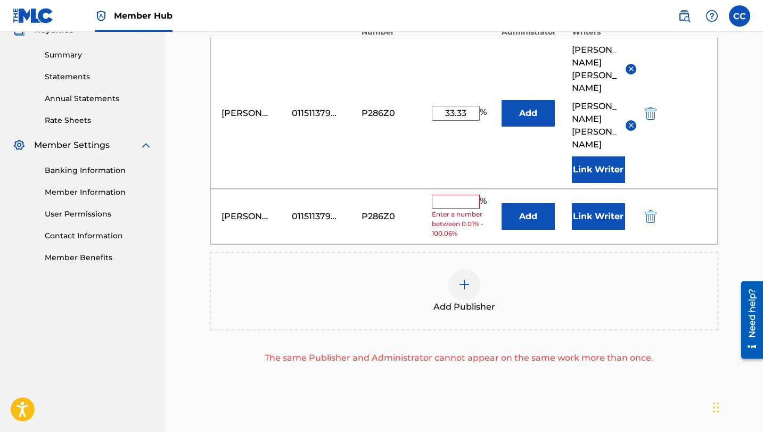
click at [471, 195] on input "text" at bounding box center [456, 202] width 48 height 14
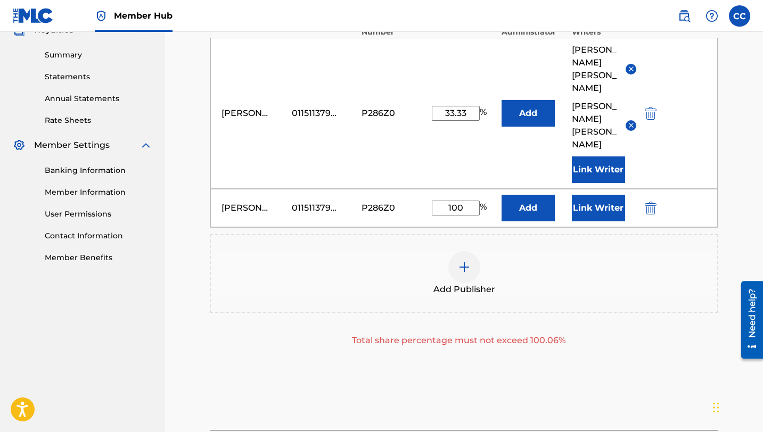
type input "100"
click at [471, 106] on input "33.33" at bounding box center [456, 113] width 48 height 15
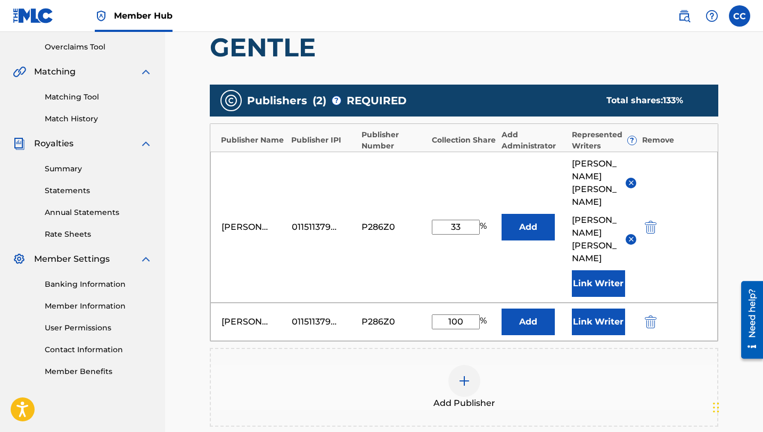
scroll to position [212, 0]
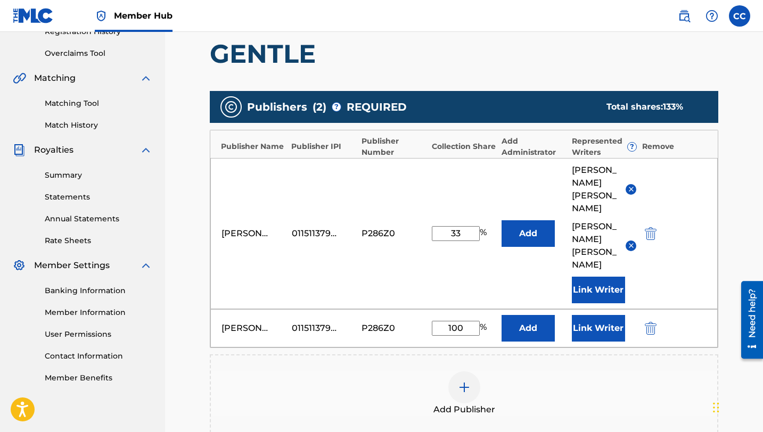
type input "3"
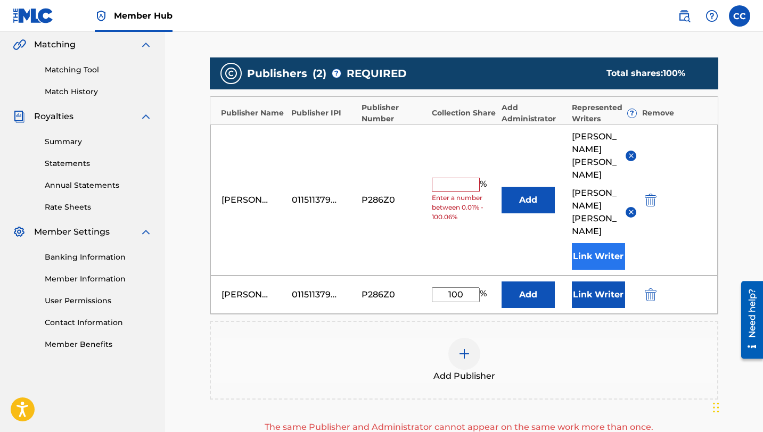
scroll to position [257, 0]
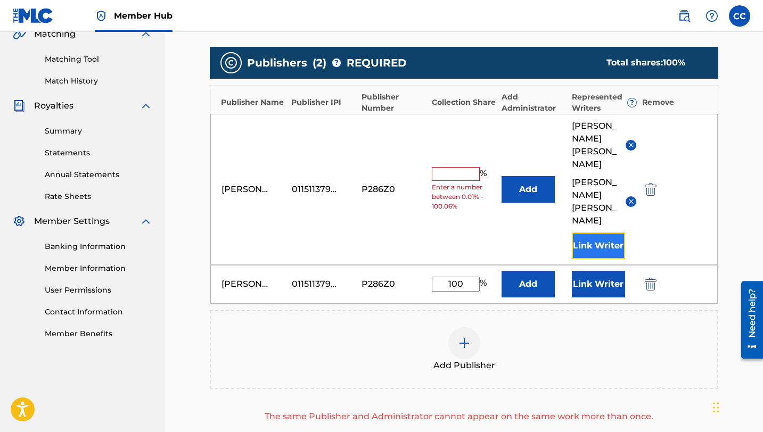
click at [595, 233] on button "Link Writer" at bounding box center [598, 246] width 53 height 27
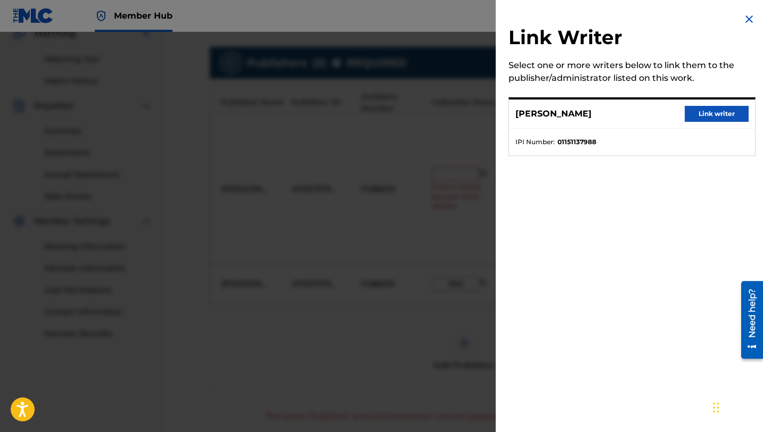
click at [748, 15] on img at bounding box center [748, 19] width 13 height 13
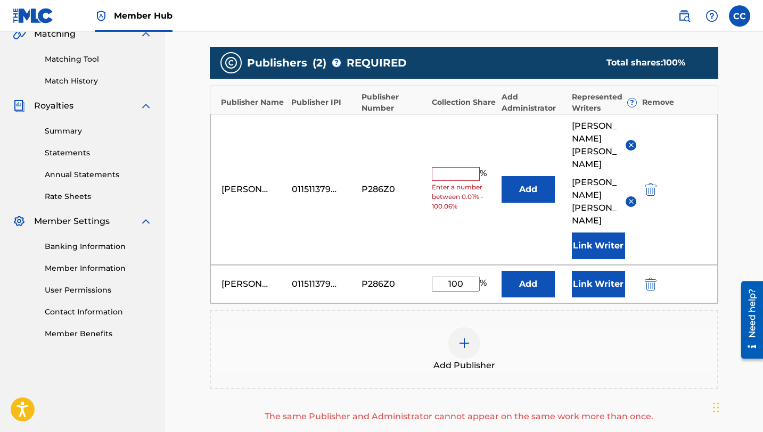
click at [448, 200] on div "[PERSON_NAME] 01151137988 P286Z0 % Enter a number between 0.01% - 100.06% Add […" at bounding box center [463, 189] width 507 height 151
click at [469, 277] on input "100" at bounding box center [456, 284] width 48 height 15
drag, startPoint x: 468, startPoint y: 255, endPoint x: 438, endPoint y: 260, distance: 30.7
click at [438, 277] on input "100" at bounding box center [456, 284] width 48 height 15
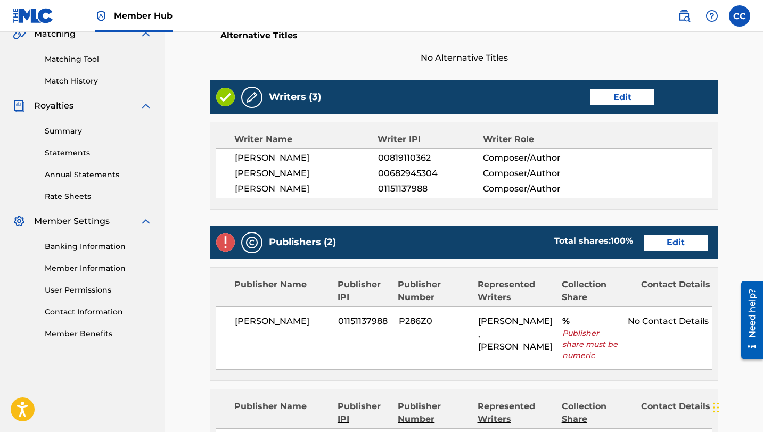
scroll to position [349, 0]
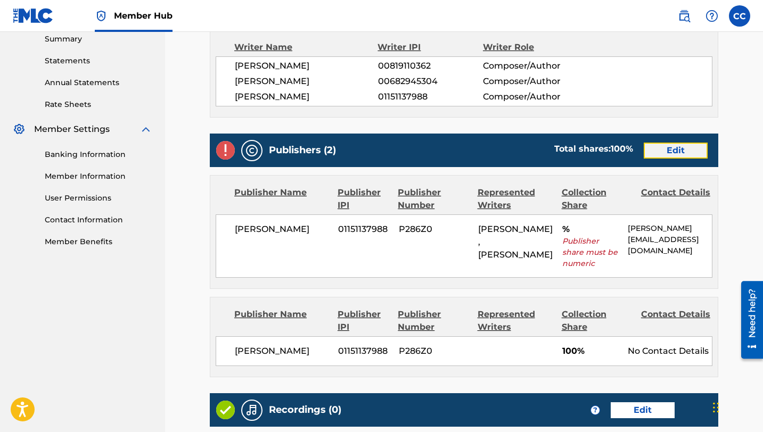
click at [668, 148] on link "Edit" at bounding box center [675, 151] width 64 height 16
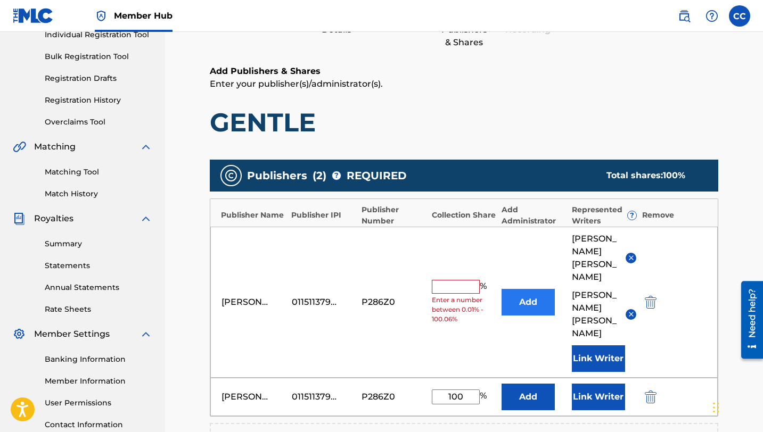
scroll to position [156, 0]
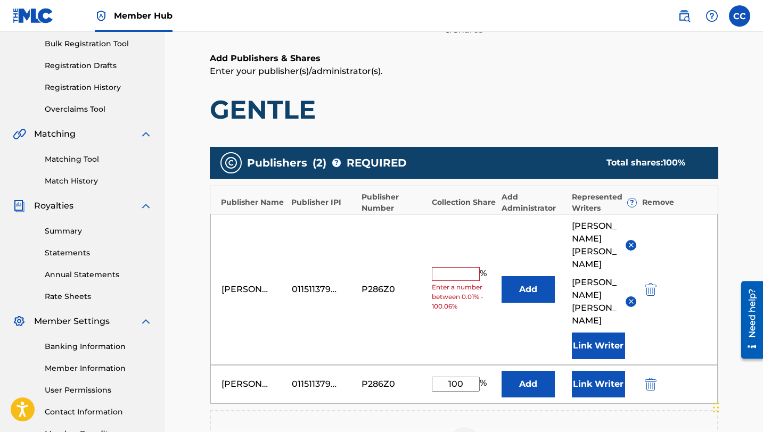
click at [444, 267] on input "text" at bounding box center [456, 274] width 48 height 14
type input "33.33"
click at [651, 378] on img "submit" at bounding box center [651, 384] width 12 height 13
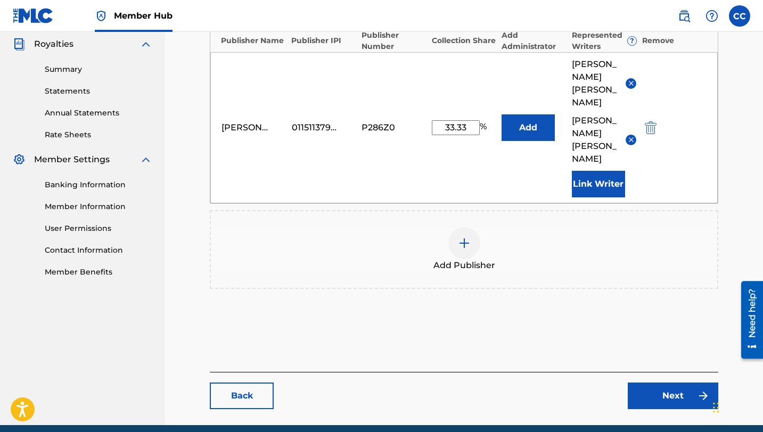
scroll to position [337, 0]
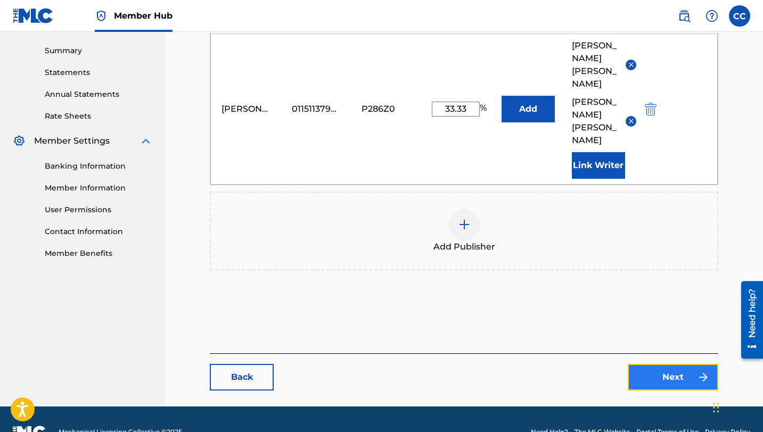
click at [653, 364] on link "Next" at bounding box center [672, 377] width 90 height 27
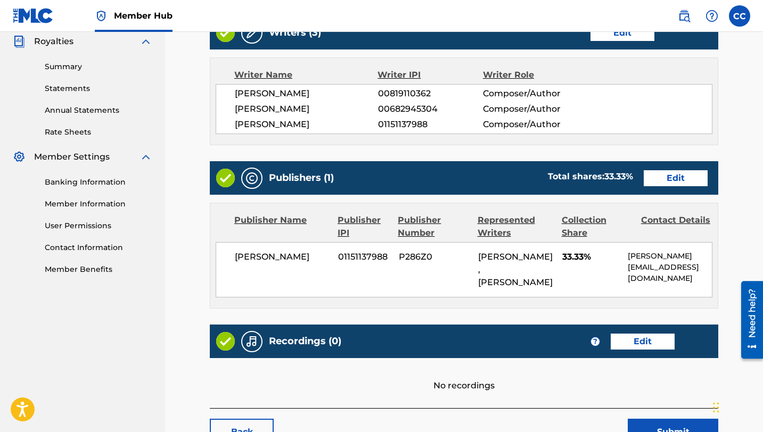
scroll to position [398, 0]
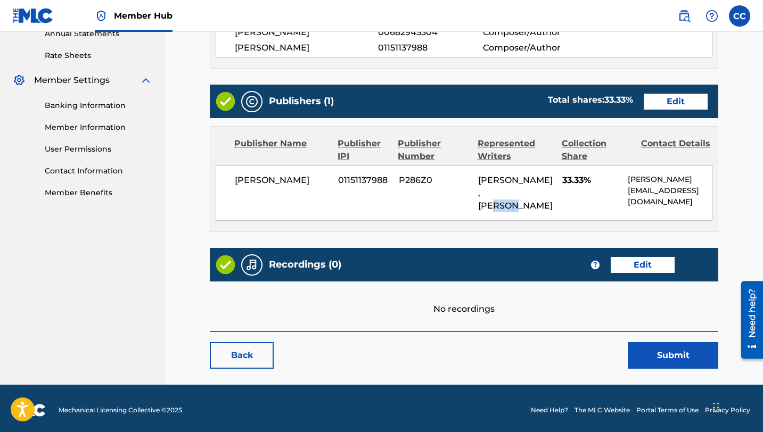
drag, startPoint x: 521, startPoint y: 196, endPoint x: 499, endPoint y: 195, distance: 21.3
click at [499, 195] on span "[PERSON_NAME], [PERSON_NAME]" at bounding box center [515, 193] width 75 height 36
drag, startPoint x: 542, startPoint y: 208, endPoint x: 477, endPoint y: 177, distance: 72.4
click at [477, 177] on div "[PERSON_NAME] 01151137988 P286Z0 [PERSON_NAME], [PERSON_NAME] 33.33% [PERSON_NA…" at bounding box center [464, 193] width 497 height 55
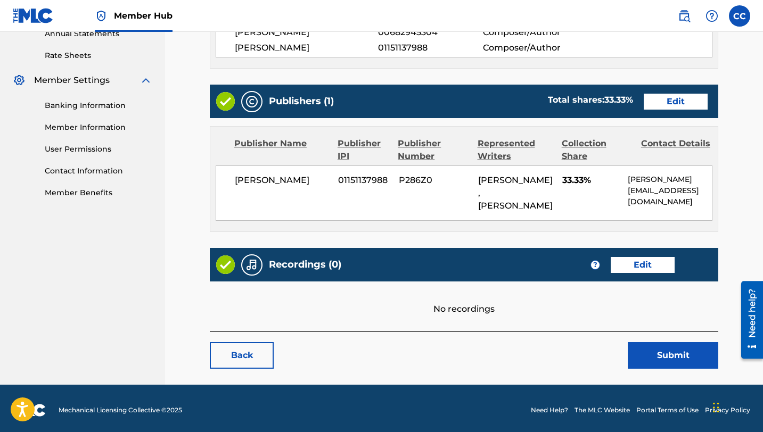
click at [477, 176] on div "[PERSON_NAME] 01151137988 P286Z0 [PERSON_NAME], [PERSON_NAME] 33.33% [PERSON_NA…" at bounding box center [464, 193] width 497 height 55
drag, startPoint x: 477, startPoint y: 176, endPoint x: 549, endPoint y: 201, distance: 76.6
click at [549, 202] on div "[PERSON_NAME] 01151137988 P286Z0 [PERSON_NAME], [PERSON_NAME] 33.33% [PERSON_NA…" at bounding box center [464, 193] width 497 height 55
click at [549, 201] on div "[PERSON_NAME], [PERSON_NAME]" at bounding box center [516, 193] width 76 height 38
drag, startPoint x: 608, startPoint y: 174, endPoint x: 473, endPoint y: 181, distance: 135.4
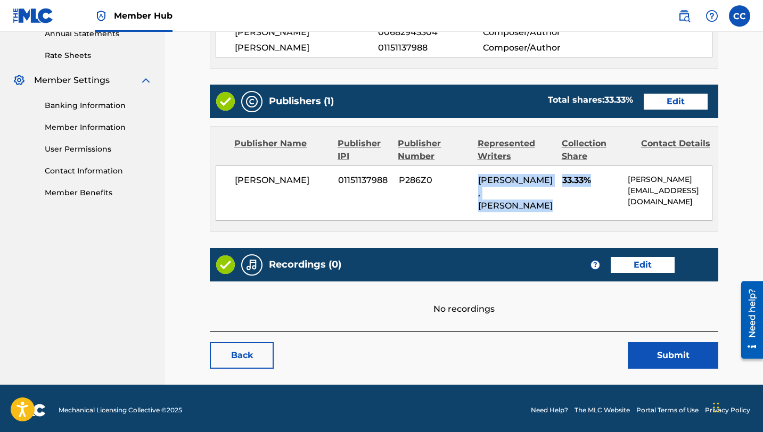
click at [473, 181] on div "[PERSON_NAME] 01151137988 P286Z0 [PERSON_NAME], [PERSON_NAME] 33.33% [PERSON_NA…" at bounding box center [464, 193] width 497 height 55
drag, startPoint x: 473, startPoint y: 181, endPoint x: 711, endPoint y: 197, distance: 239.0
click at [711, 198] on div "[PERSON_NAME] 01151137988 P286Z0 [PERSON_NAME], [PERSON_NAME] 33.33% [PERSON_NA…" at bounding box center [464, 193] width 497 height 55
click at [706, 208] on div "[PERSON_NAME] 01151137988 P286Z0 [PERSON_NAME], [PERSON_NAME] 33.33% [PERSON_NA…" at bounding box center [464, 193] width 497 height 55
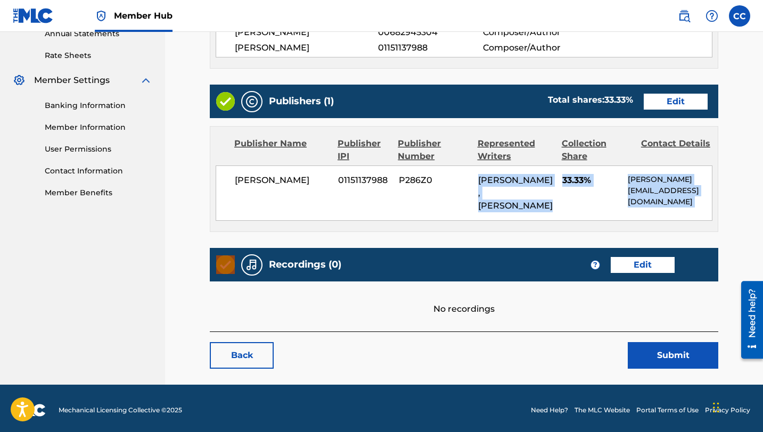
drag, startPoint x: 706, startPoint y: 208, endPoint x: 477, endPoint y: 172, distance: 232.1
click at [477, 172] on div "[PERSON_NAME] 01151137988 P286Z0 [PERSON_NAME], [PERSON_NAME] 33.33% [PERSON_NA…" at bounding box center [464, 193] width 497 height 55
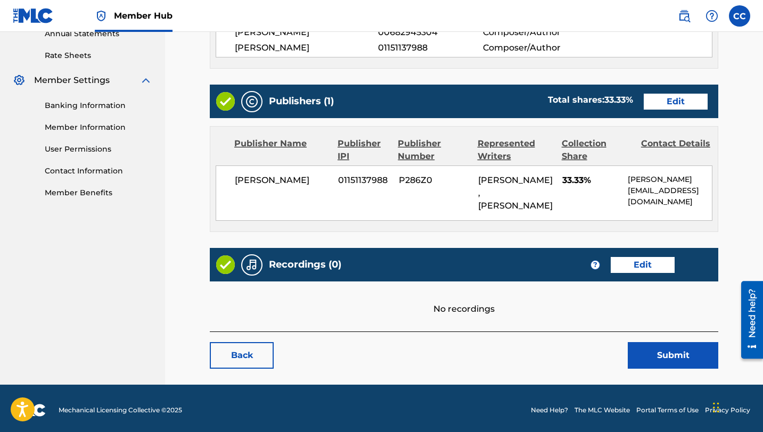
click at [468, 176] on span "P286Z0" at bounding box center [434, 180] width 71 height 13
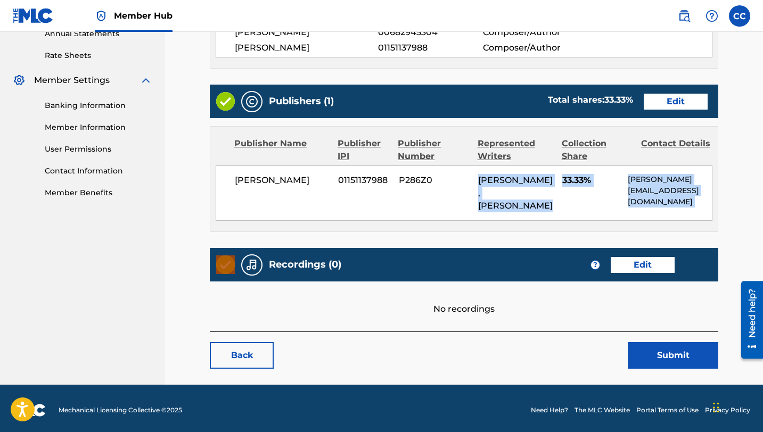
drag, startPoint x: 468, startPoint y: 176, endPoint x: 637, endPoint y: 208, distance: 171.7
click at [637, 208] on div "[PERSON_NAME] 01151137988 P286Z0 [PERSON_NAME], [PERSON_NAME] 33.33% [PERSON_NA…" at bounding box center [464, 193] width 497 height 55
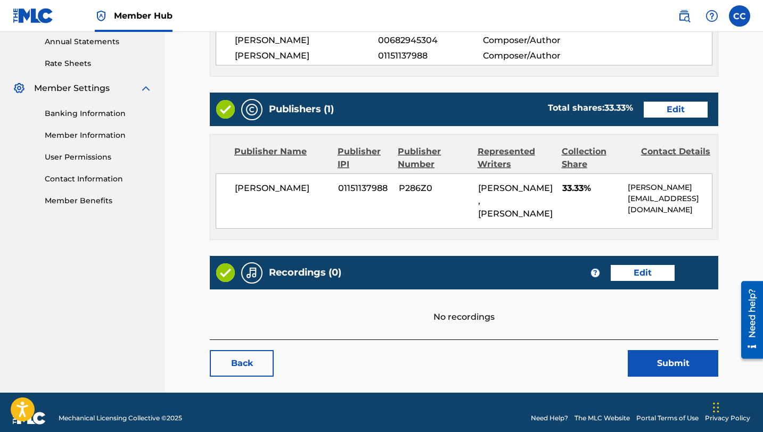
scroll to position [400, 0]
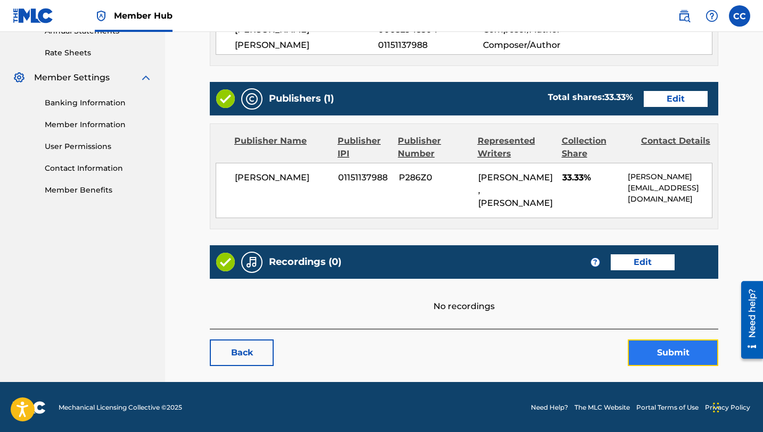
click at [659, 353] on button "Submit" at bounding box center [672, 353] width 90 height 27
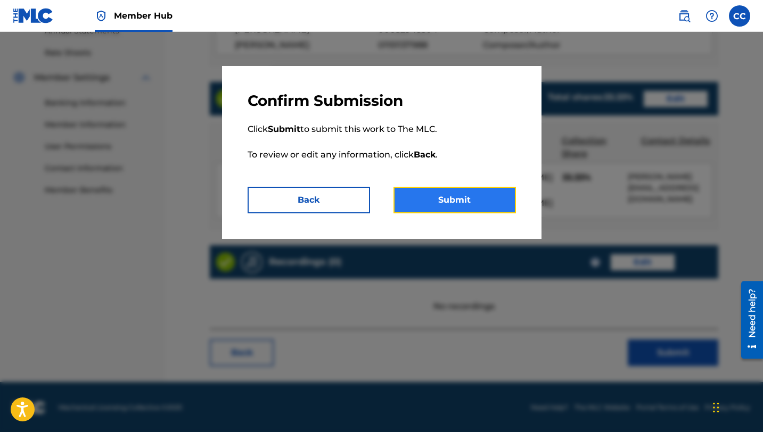
click at [415, 189] on button "Submit" at bounding box center [454, 200] width 122 height 27
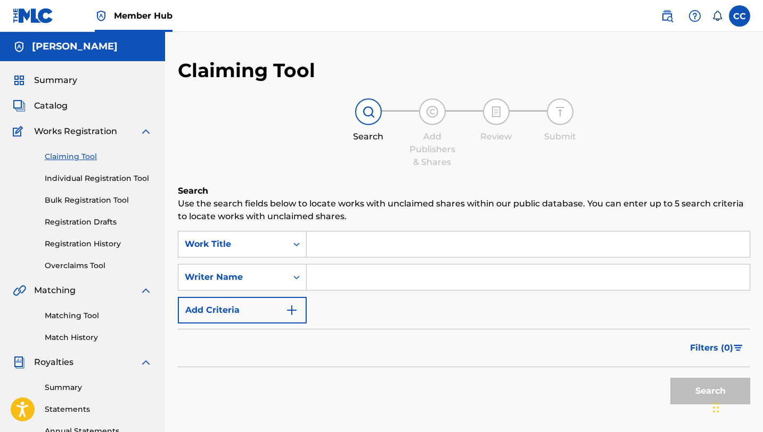
click at [468, 253] on input "Search Form" at bounding box center [528, 245] width 443 height 26
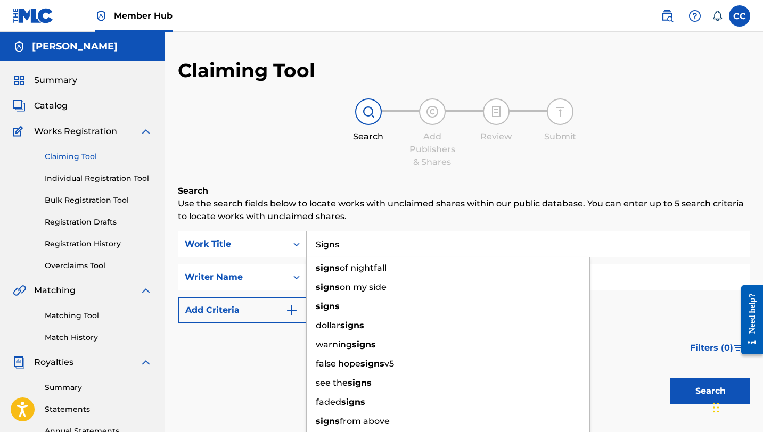
click at [430, 205] on p "Use the search fields below to locate works with unclaimed shares within our pu…" at bounding box center [464, 210] width 572 height 26
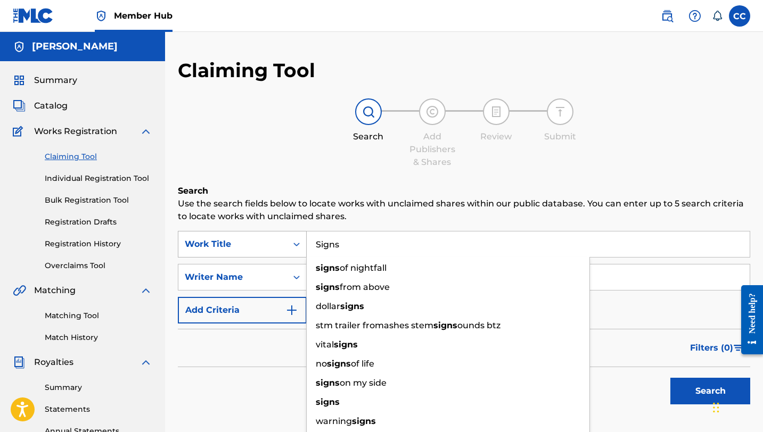
drag, startPoint x: 373, startPoint y: 240, endPoint x: 297, endPoint y: 237, distance: 76.1
click at [297, 237] on div "SearchWithCriteriaf016265e-eac2-4f5f-8f73-9089f00670d3 Work Title Signs signs o…" at bounding box center [464, 244] width 572 height 27
type input "SIGNS"
click at [266, 362] on div "Filters ( 0 )" at bounding box center [464, 348] width 572 height 38
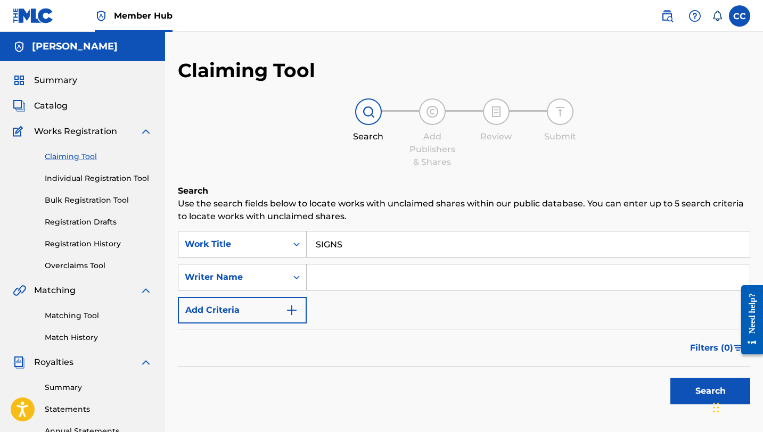
click at [365, 270] on input "Search Form" at bounding box center [528, 278] width 443 height 26
type input "[PERSON_NAME]"
click at [681, 392] on button "Search" at bounding box center [710, 391] width 80 height 27
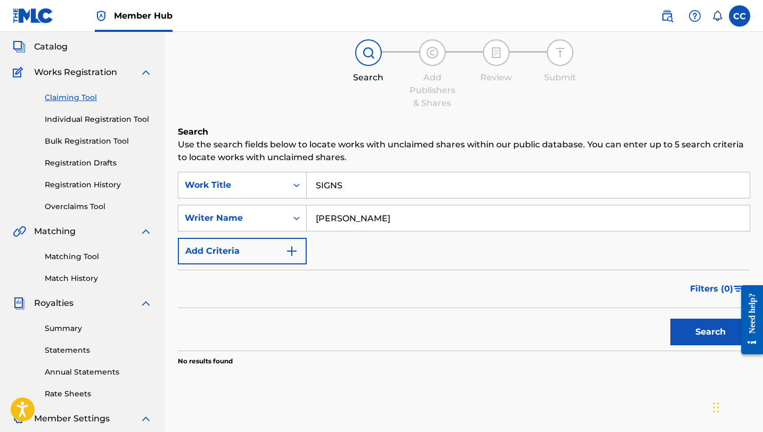
scroll to position [21, 0]
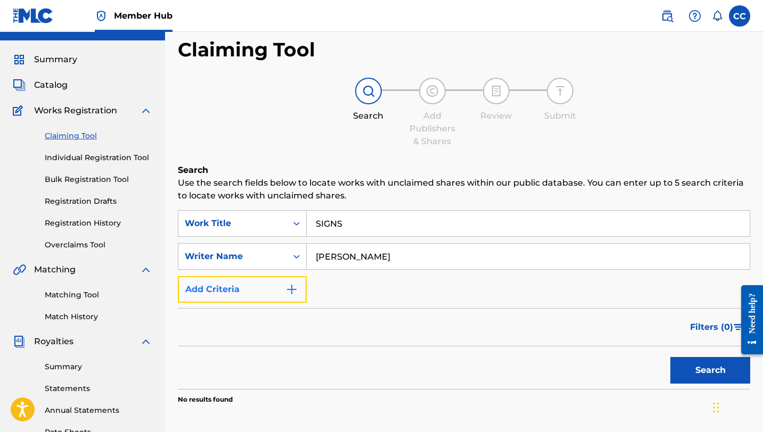
click at [247, 298] on button "Add Criteria" at bounding box center [242, 289] width 129 height 27
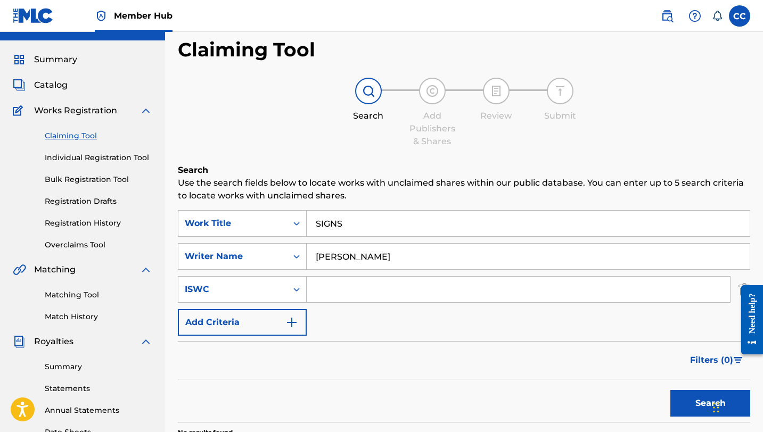
click at [343, 293] on input "Search Form" at bounding box center [518, 290] width 423 height 26
click at [227, 251] on div "Writer Name" at bounding box center [233, 256] width 96 height 13
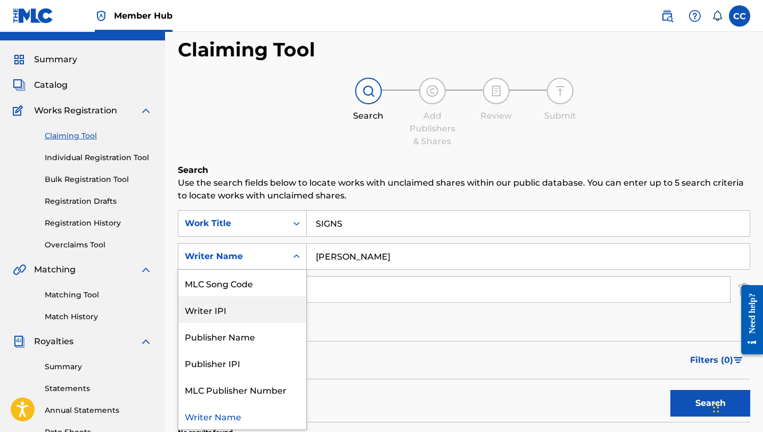
click at [217, 318] on div "Writer IPI" at bounding box center [242, 309] width 128 height 27
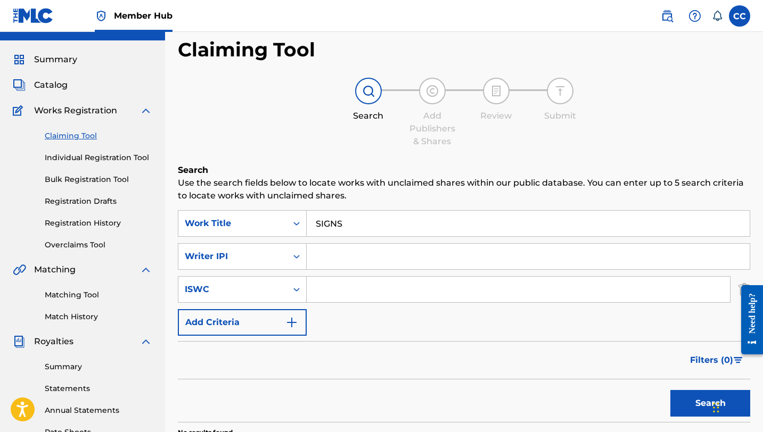
click at [328, 254] on input "Search Form" at bounding box center [528, 257] width 443 height 26
paste input "01151137988"
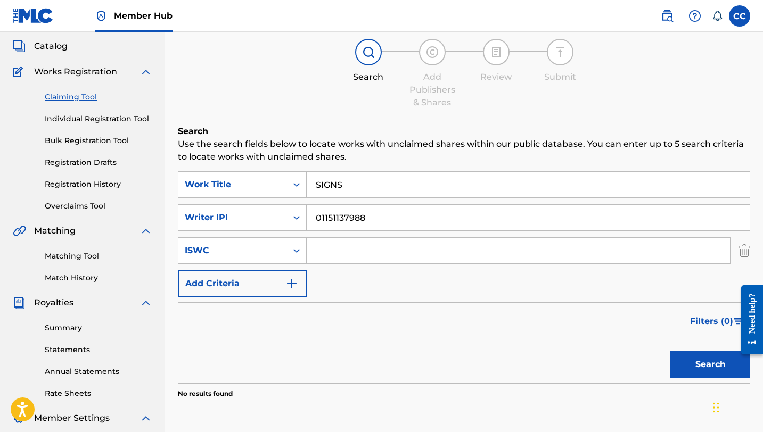
scroll to position [66, 0]
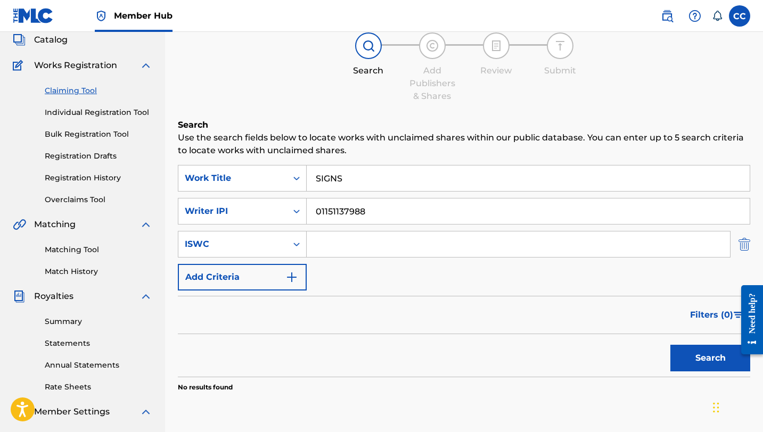
type input "01151137988"
click at [747, 243] on img "Search Form" at bounding box center [744, 244] width 12 height 27
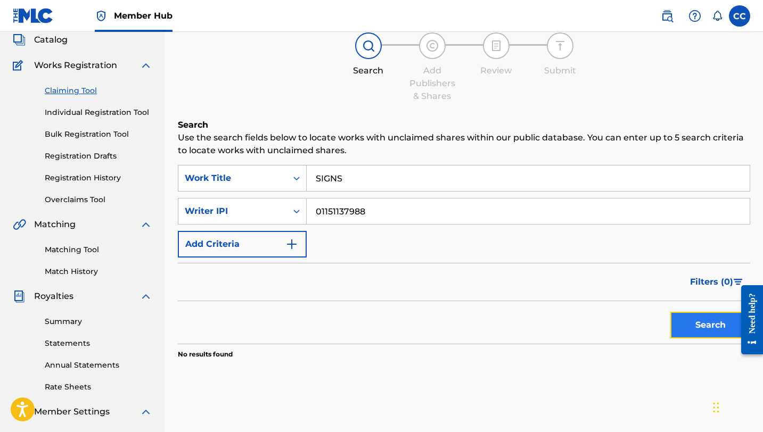
click at [692, 329] on button "Search" at bounding box center [710, 325] width 80 height 27
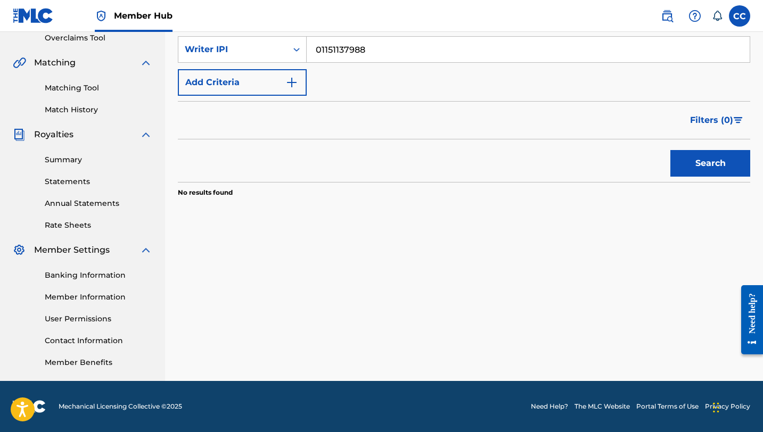
scroll to position [0, 0]
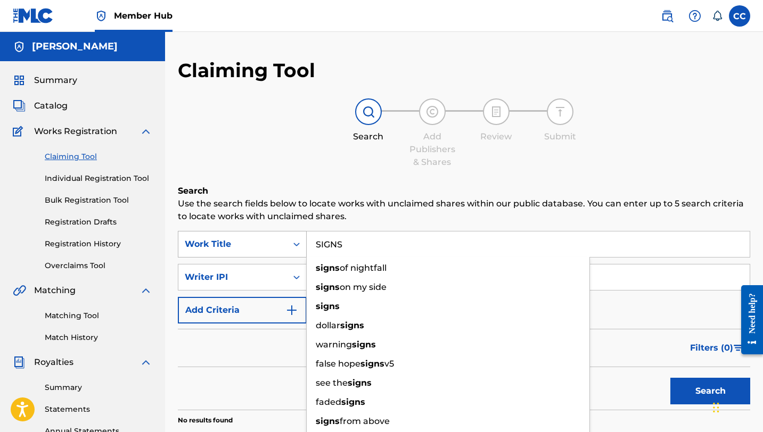
drag, startPoint x: 348, startPoint y: 244, endPoint x: 250, endPoint y: 243, distance: 97.4
click at [250, 244] on div "SearchWithCriteriaf016265e-eac2-4f5f-8f73-9089f00670d3 Work Title SIGNS signs o…" at bounding box center [464, 244] width 572 height 27
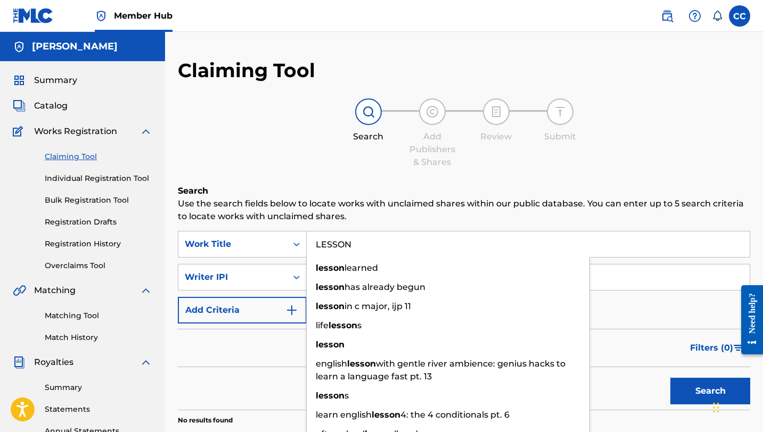
type input "LESSON"
click at [486, 191] on h6 "Search" at bounding box center [464, 191] width 572 height 13
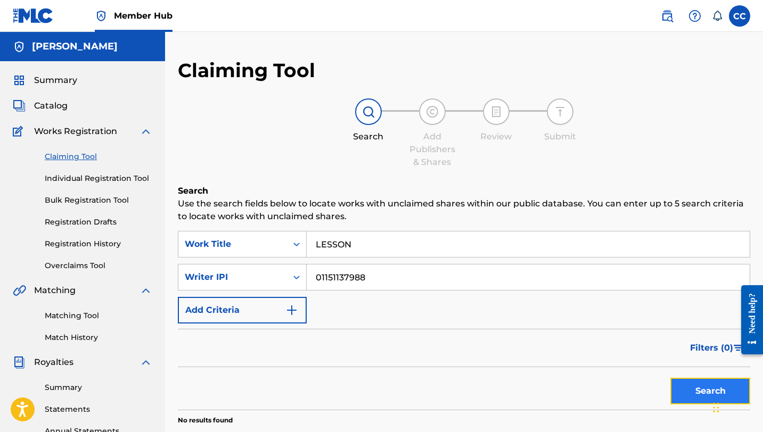
click at [699, 392] on button "Search" at bounding box center [710, 391] width 80 height 27
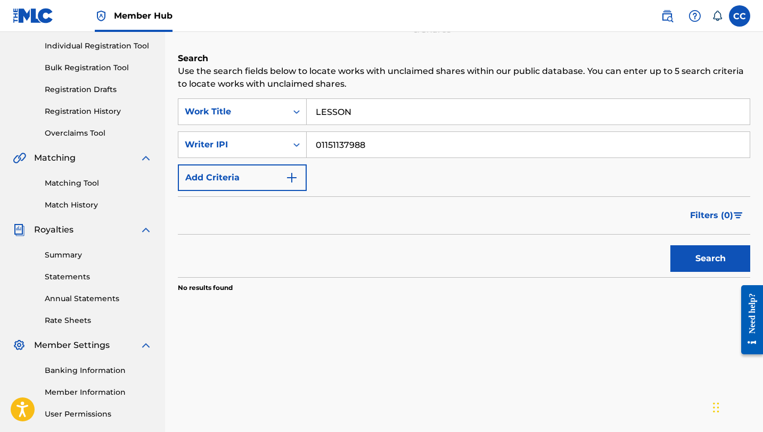
scroll to position [16, 0]
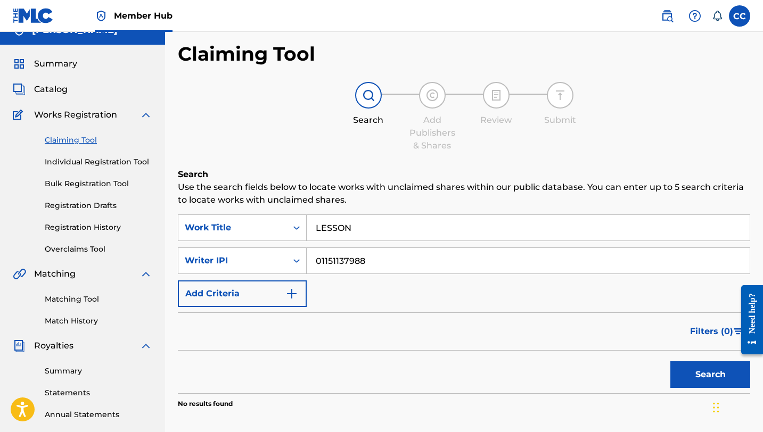
click at [91, 165] on link "Individual Registration Tool" at bounding box center [99, 161] width 108 height 11
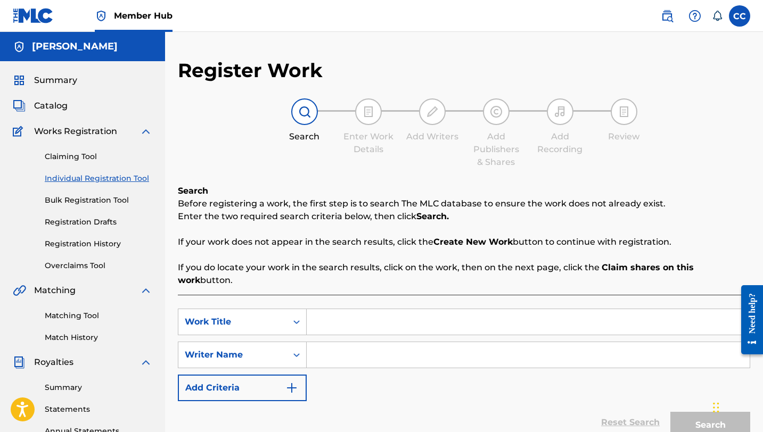
click at [394, 309] on input "Search Form" at bounding box center [528, 322] width 443 height 26
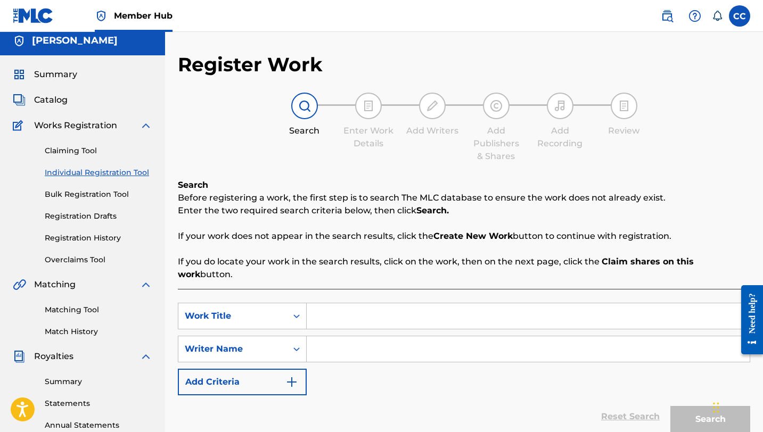
scroll to position [5, 0]
type input "Lesson"
click at [386, 365] on div "SearchWithCriteria59a53eb9-3fb4-41ed-966b-2bbc554869db Work Title Lesson Search…" at bounding box center [464, 349] width 572 height 93
click at [362, 340] on input "Search Form" at bounding box center [528, 350] width 443 height 26
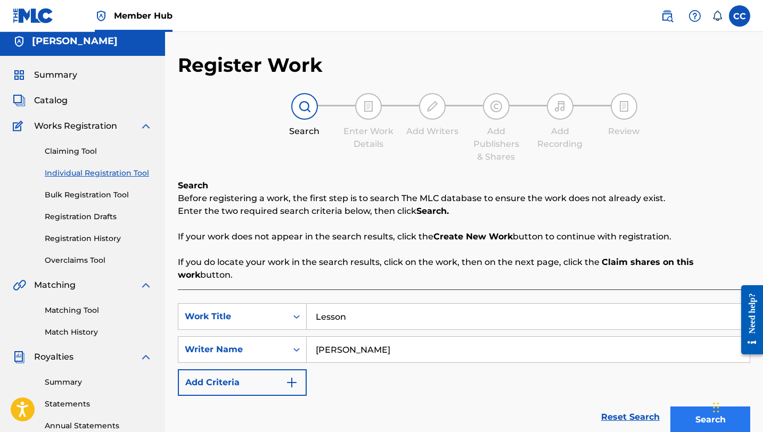
type input "[PERSON_NAME]"
click at [695, 416] on button "Search" at bounding box center [710, 420] width 80 height 27
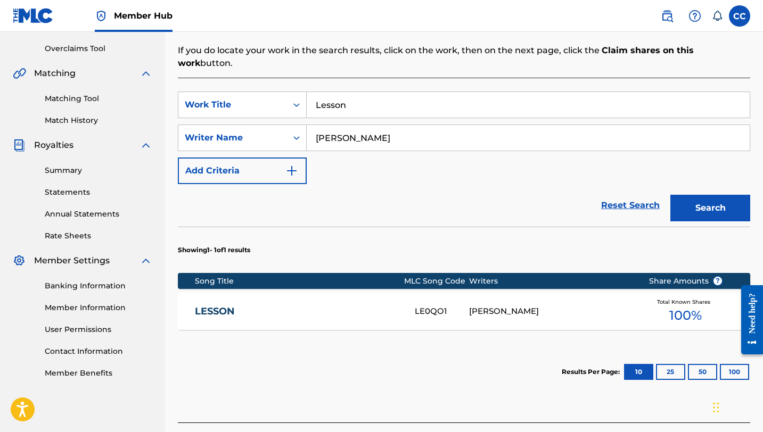
scroll to position [284, 0]
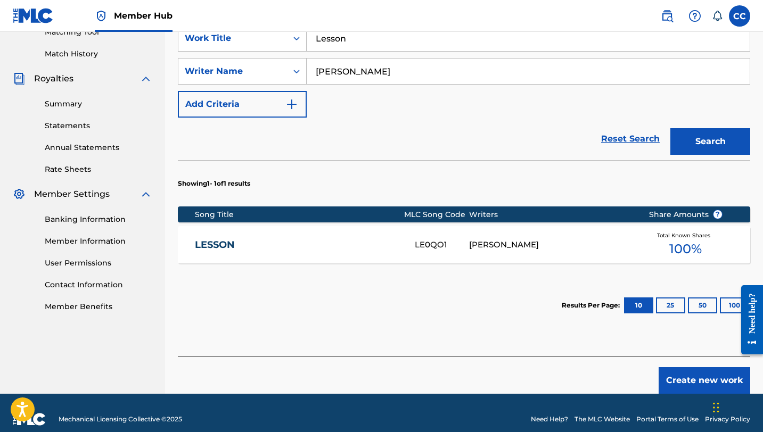
click at [452, 239] on div "LE0QO1" at bounding box center [442, 245] width 54 height 12
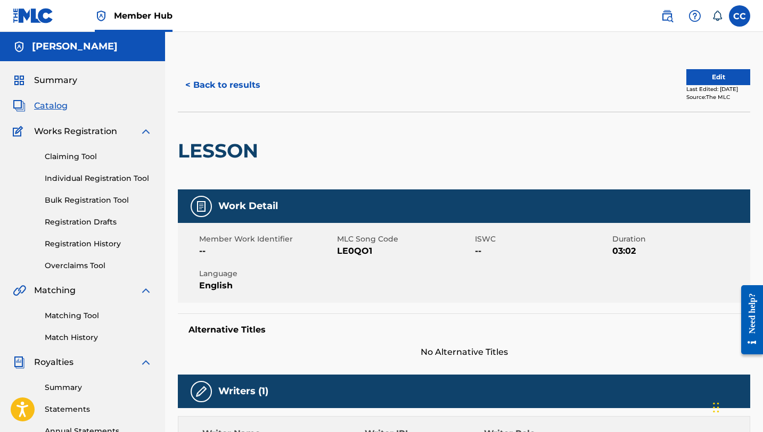
scroll to position [228, 0]
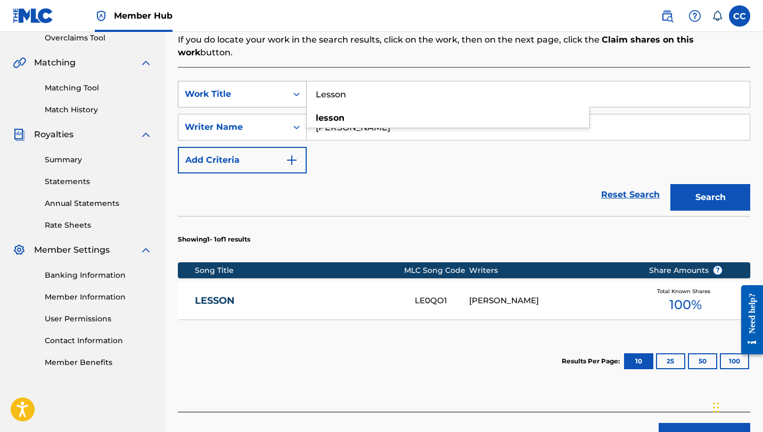
drag, startPoint x: 366, startPoint y: 81, endPoint x: 286, endPoint y: 85, distance: 79.9
click at [286, 86] on div "SearchWithCriteria59a53eb9-3fb4-41ed-966b-2bbc554869db Work Title Lesson lesson" at bounding box center [464, 94] width 572 height 27
type input "Signs"
click at [452, 180] on div "Reset Search Search" at bounding box center [464, 195] width 572 height 43
click at [725, 185] on button "Search" at bounding box center [710, 197] width 80 height 27
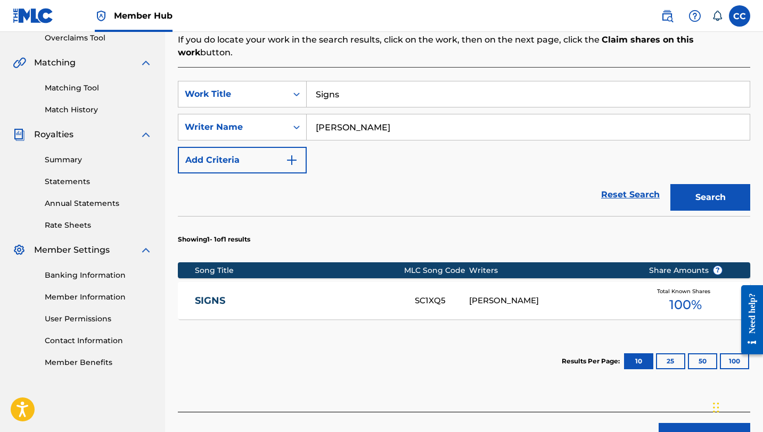
click at [492, 295] on div "[PERSON_NAME]" at bounding box center [550, 301] width 163 height 12
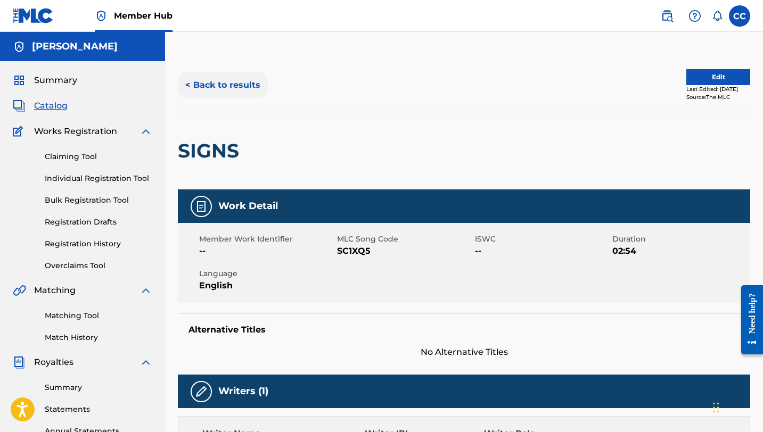
click at [224, 77] on button "< Back to results" at bounding box center [223, 85] width 90 height 27
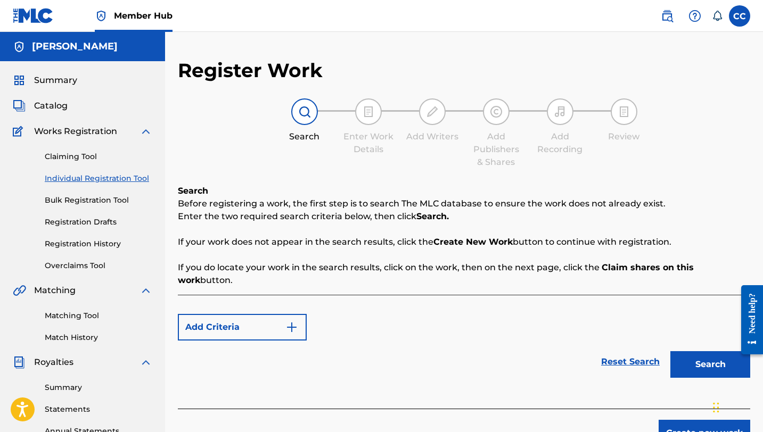
scroll to position [228, 0]
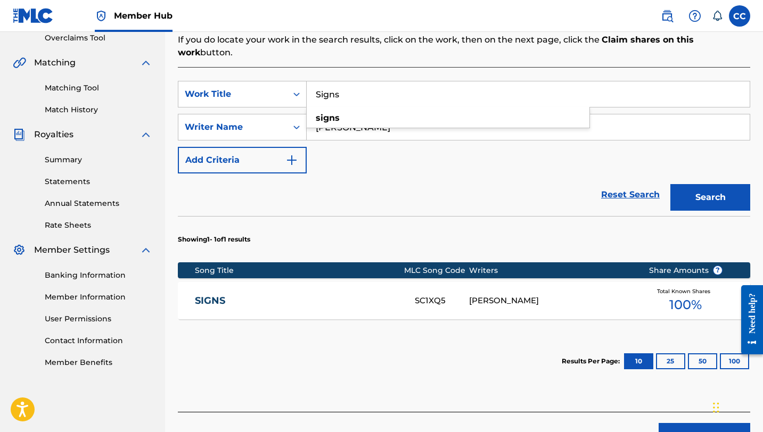
drag, startPoint x: 369, startPoint y: 83, endPoint x: 195, endPoint y: 68, distance: 175.3
click at [195, 81] on div "SearchWithCriteria59a53eb9-3fb4-41ed-966b-2bbc554869db Work Title Signs signs" at bounding box center [464, 94] width 572 height 27
type input "Gentle"
click at [688, 191] on button "Search" at bounding box center [710, 197] width 80 height 27
click at [539, 289] on div "[PERSON_NAME], [PERSON_NAME], [PERSON_NAME]" at bounding box center [550, 301] width 163 height 24
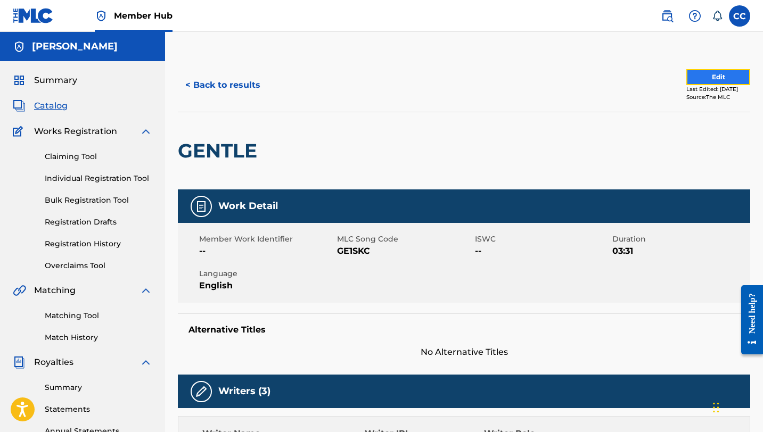
click at [699, 84] on button "Edit" at bounding box center [718, 77] width 64 height 16
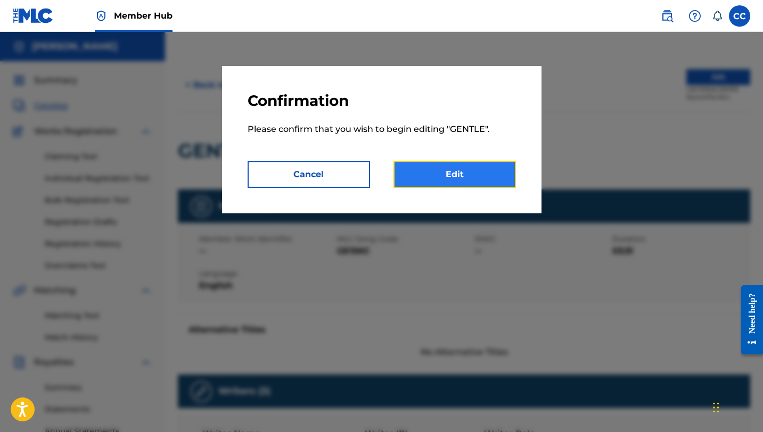
click at [424, 178] on link "Edit" at bounding box center [454, 174] width 122 height 27
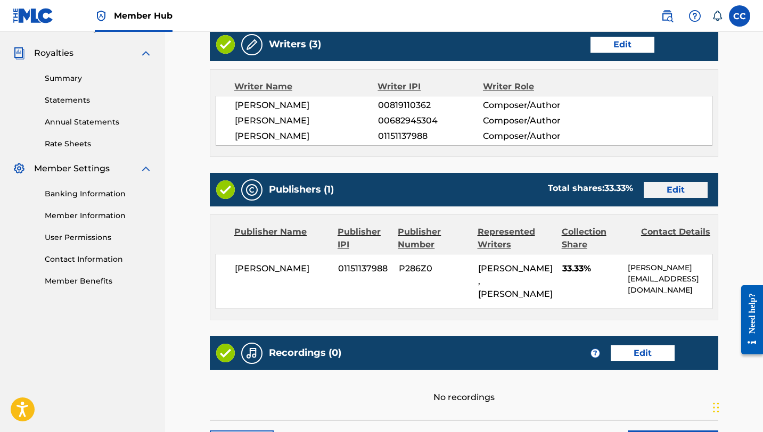
scroll to position [319, 0]
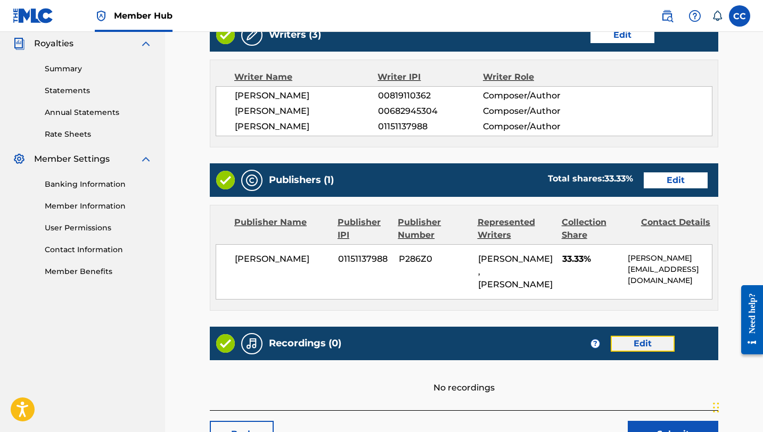
click at [656, 344] on link "Edit" at bounding box center [642, 344] width 64 height 16
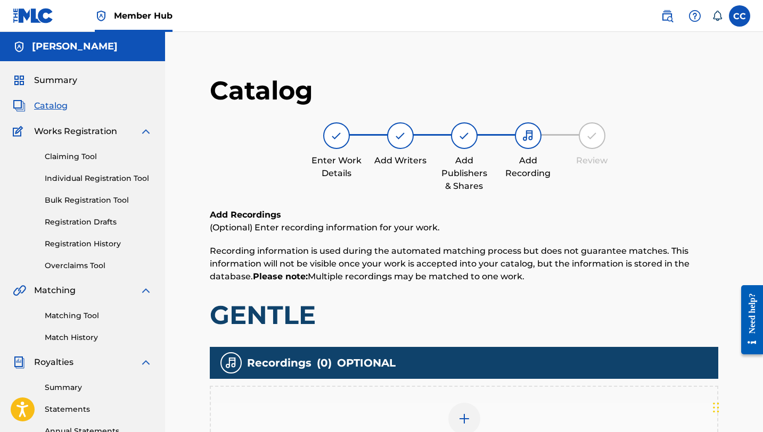
scroll to position [228, 0]
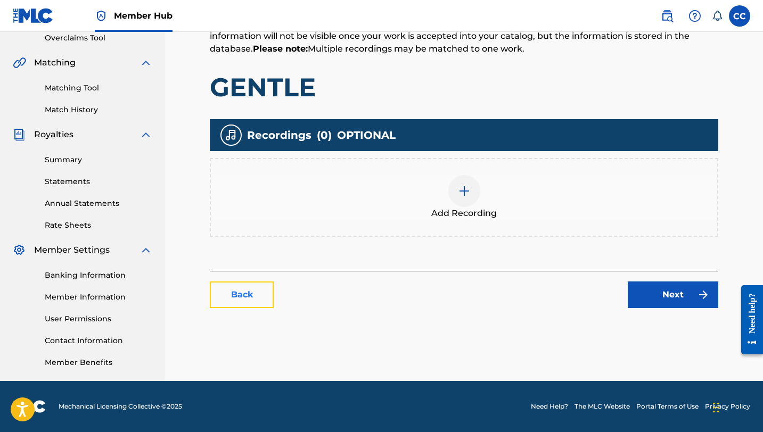
click at [254, 291] on link "Back" at bounding box center [242, 295] width 64 height 27
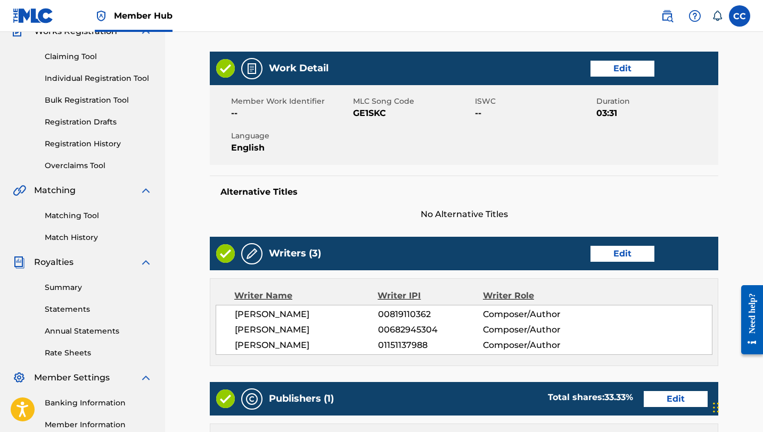
scroll to position [89, 0]
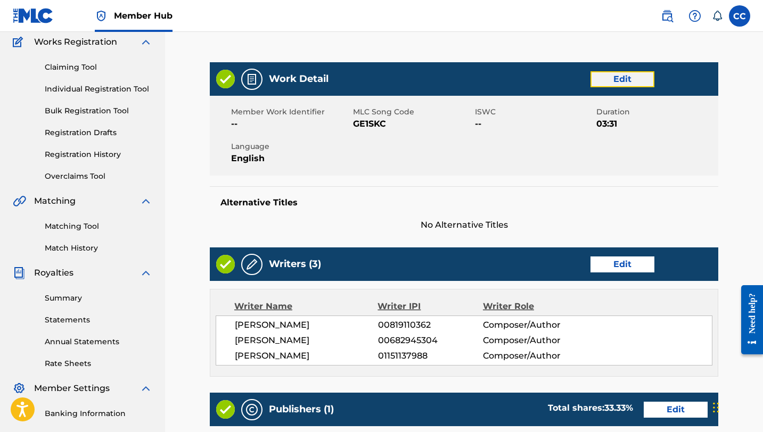
click at [625, 76] on link "Edit" at bounding box center [622, 79] width 64 height 16
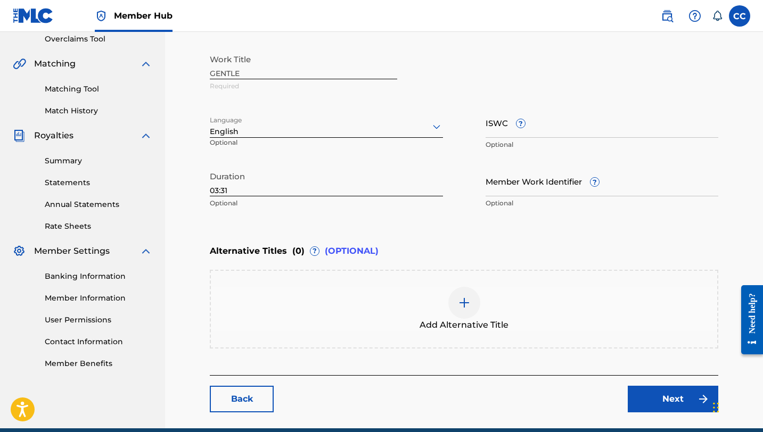
scroll to position [228, 0]
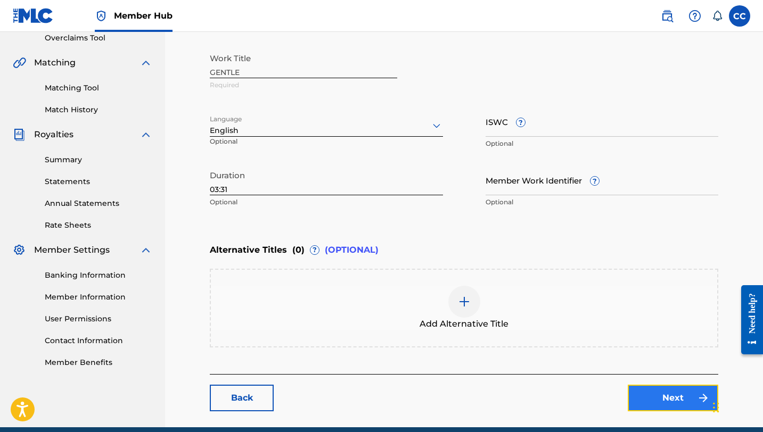
click at [664, 404] on link "Next" at bounding box center [672, 398] width 90 height 27
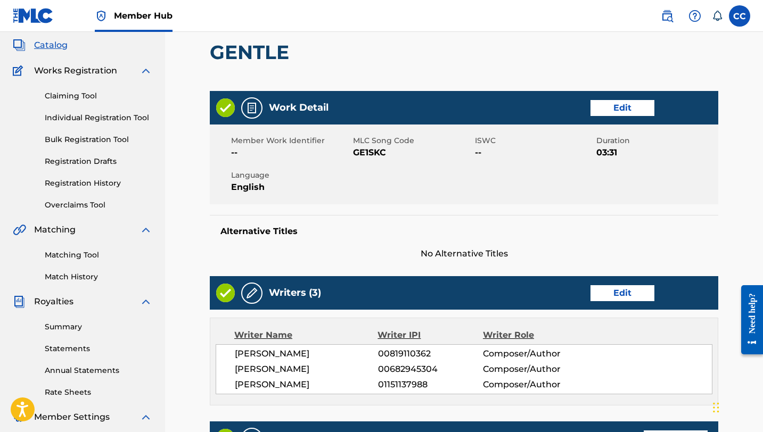
scroll to position [64, 0]
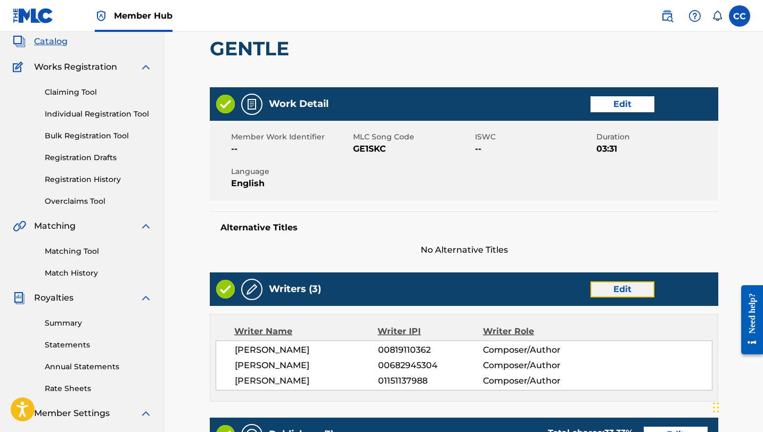
click at [633, 283] on link "Edit" at bounding box center [622, 290] width 64 height 16
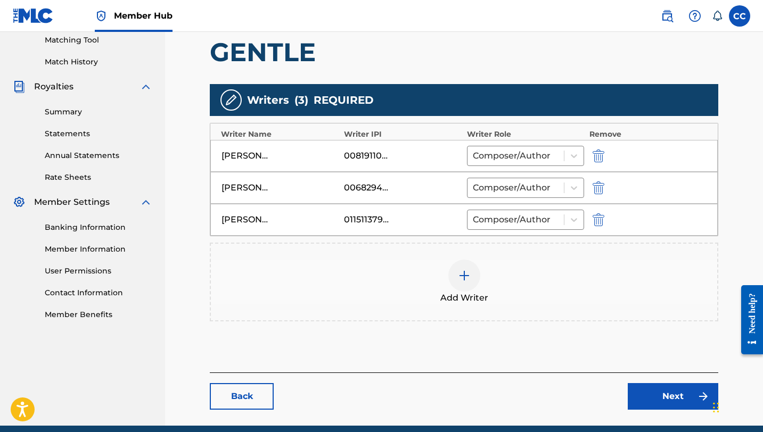
scroll to position [320, 0]
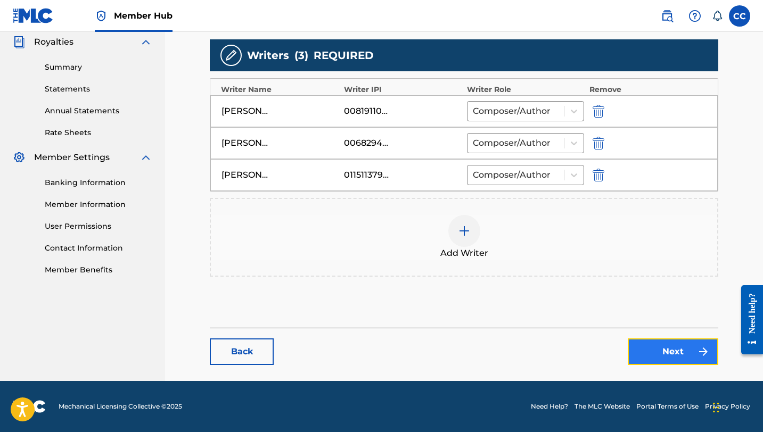
click at [657, 346] on link "Next" at bounding box center [672, 351] width 90 height 27
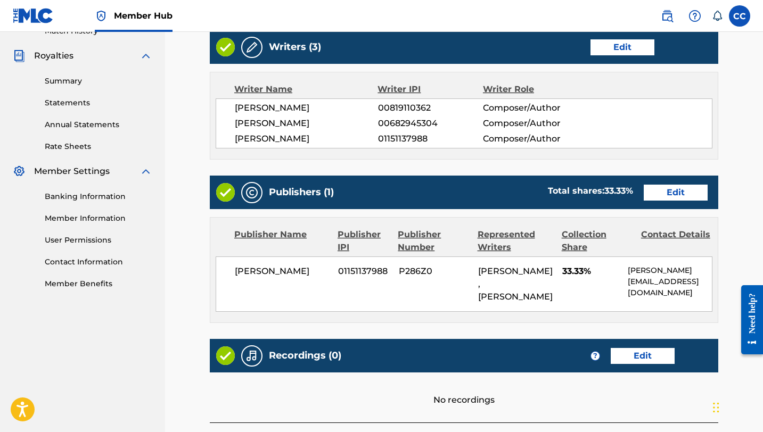
scroll to position [332, 0]
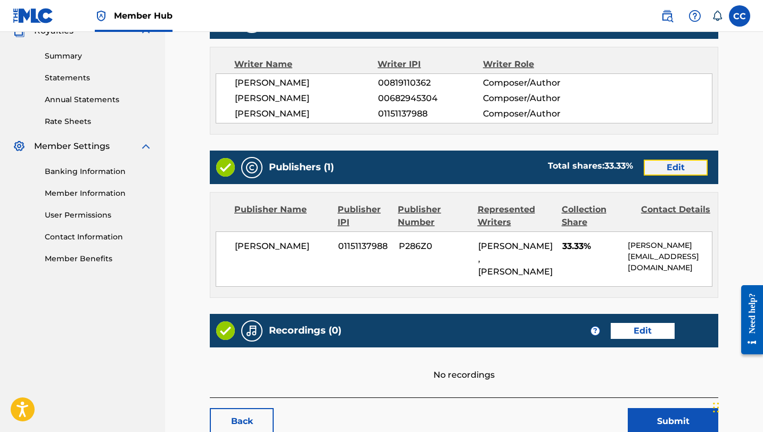
click at [684, 170] on link "Edit" at bounding box center [675, 168] width 64 height 16
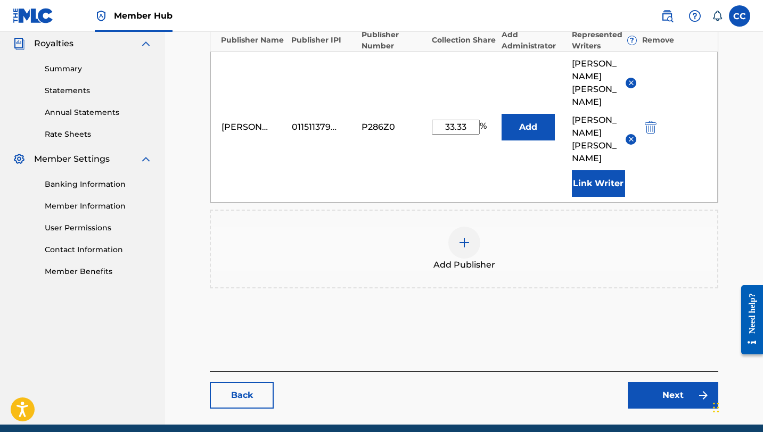
scroll to position [337, 0]
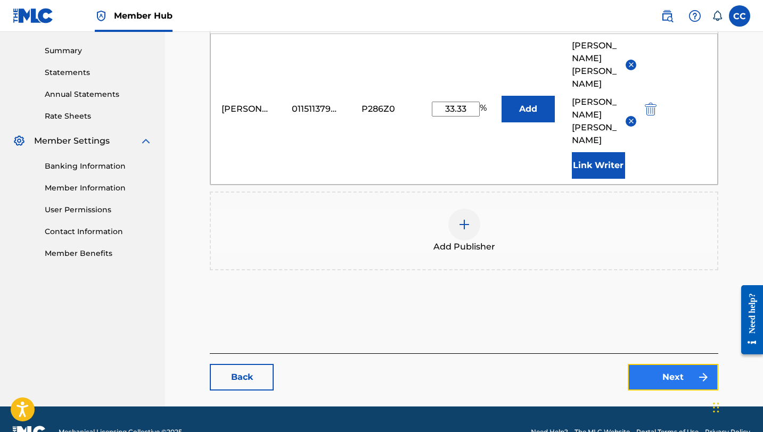
click at [680, 364] on link "Next" at bounding box center [672, 377] width 90 height 27
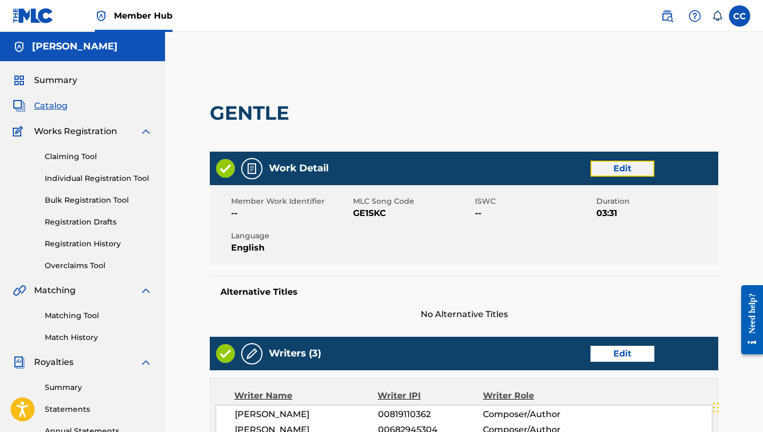
click at [621, 175] on link "Edit" at bounding box center [622, 169] width 64 height 16
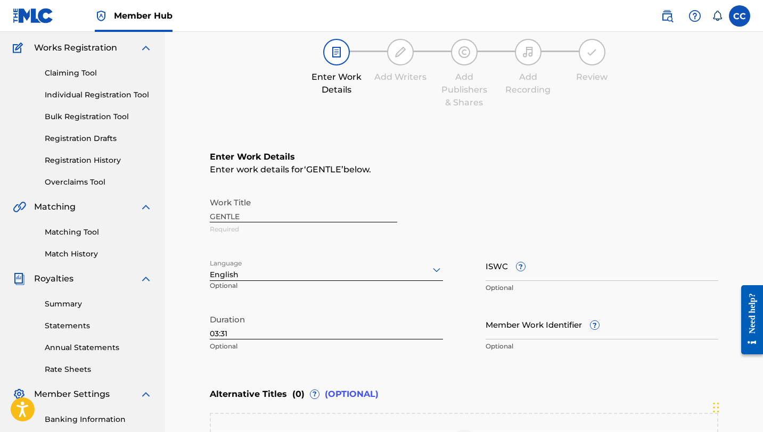
scroll to position [73, 0]
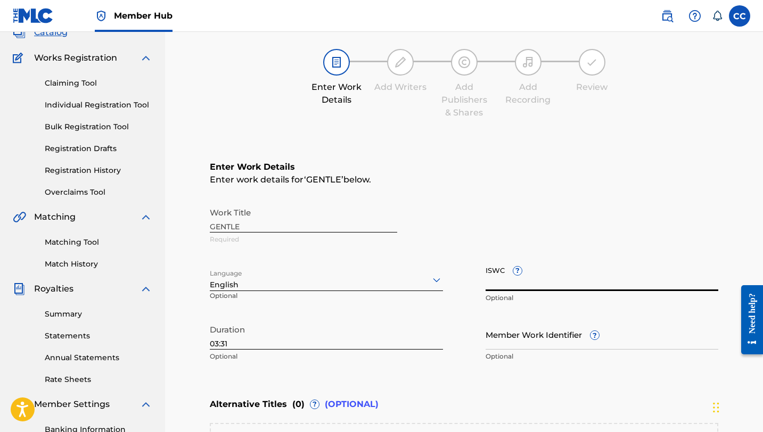
click at [503, 279] on input "ISWC ?" at bounding box center [601, 276] width 233 height 30
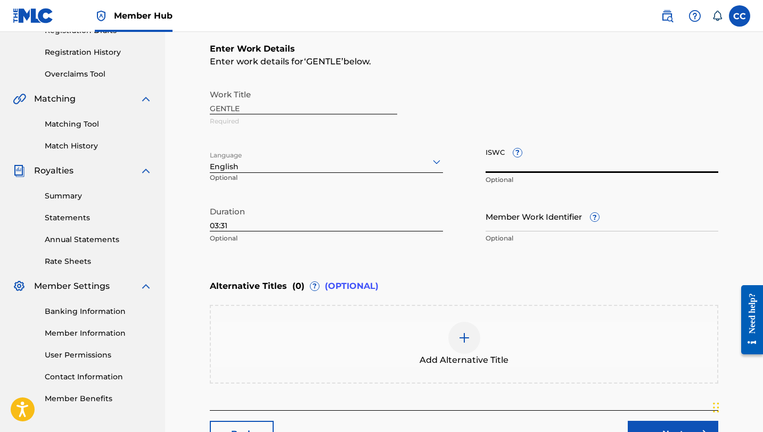
scroll to position [274, 0]
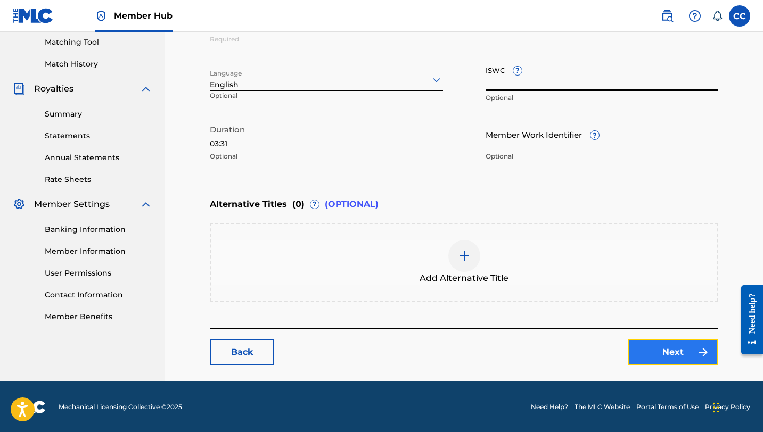
click at [651, 356] on link "Next" at bounding box center [672, 352] width 90 height 27
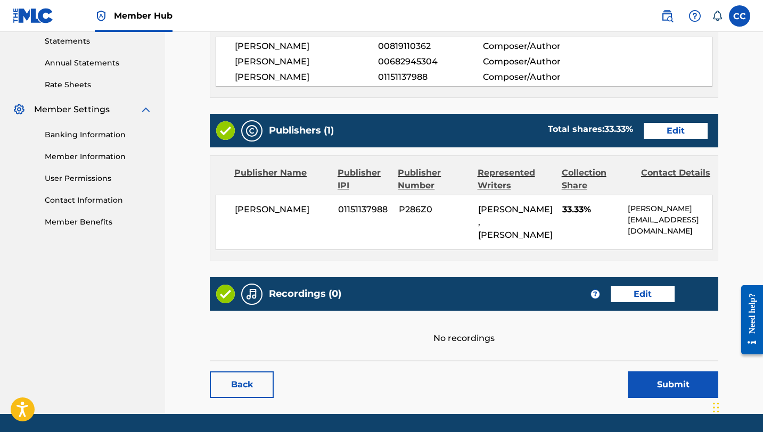
scroll to position [398, 0]
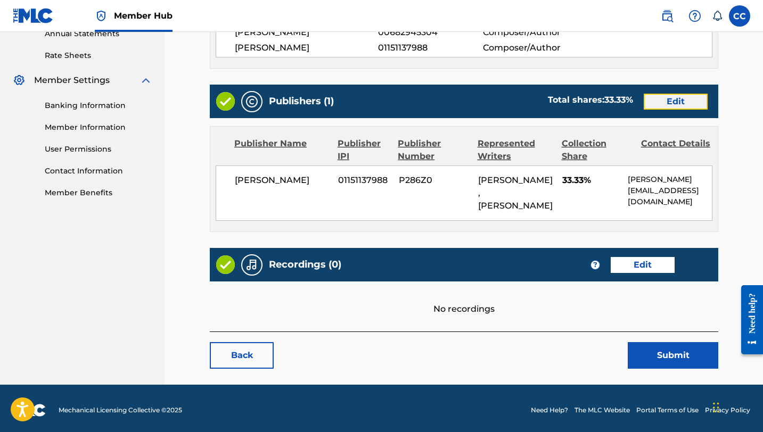
click at [688, 100] on link "Edit" at bounding box center [675, 102] width 64 height 16
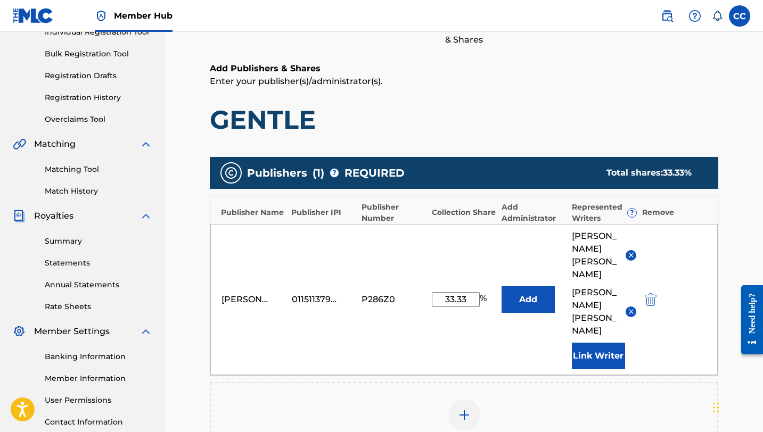
scroll to position [156, 0]
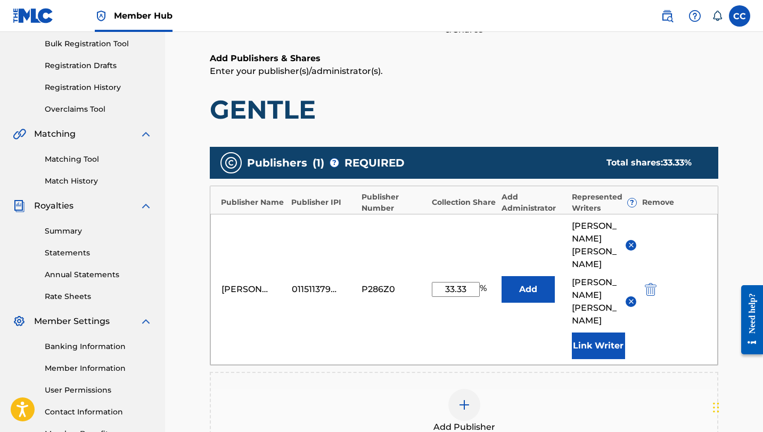
drag, startPoint x: 468, startPoint y: 274, endPoint x: 424, endPoint y: 270, distance: 44.4
click at [423, 272] on div "CLARESSA CAPRINO 01151137988 P286Z0 33.33 % Add ISAAC SLUTZKY JOHN ROBERT HEMIN…" at bounding box center [463, 289] width 507 height 151
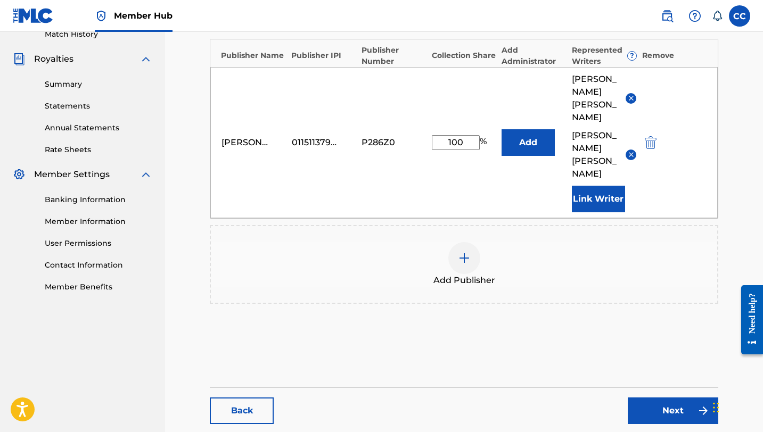
scroll to position [326, 0]
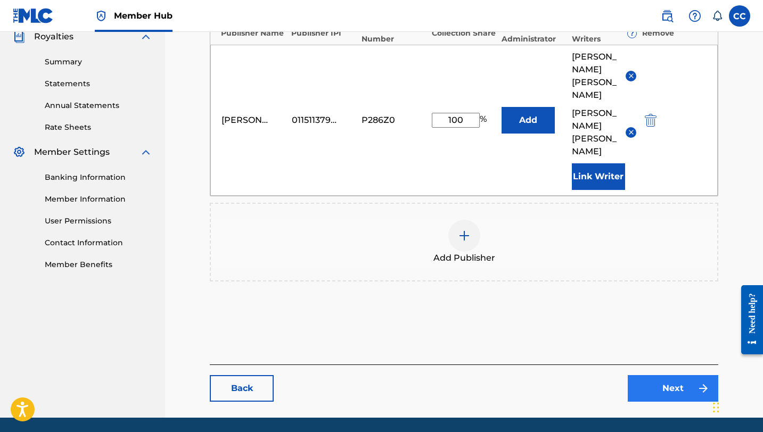
type input "100"
click at [642, 375] on link "Next" at bounding box center [672, 388] width 90 height 27
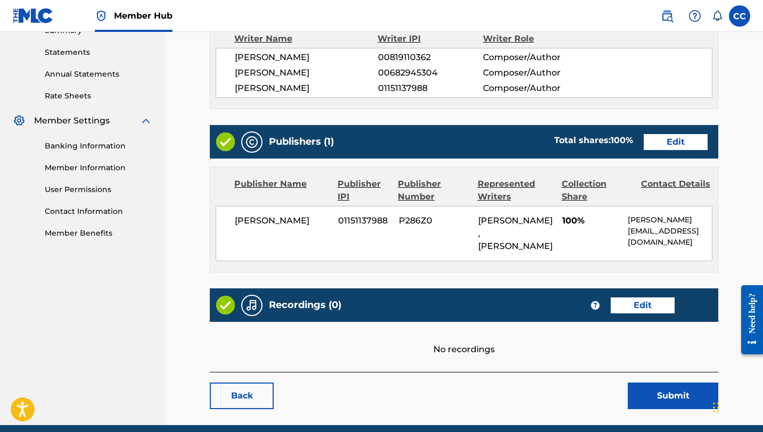
scroll to position [308, 0]
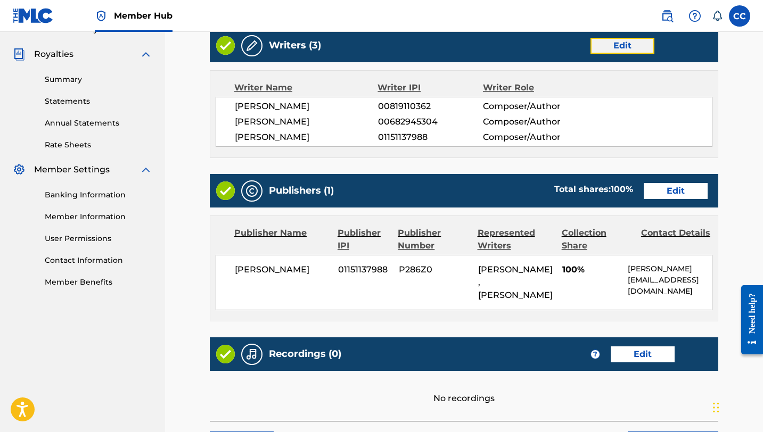
click at [607, 45] on link "Edit" at bounding box center [622, 46] width 64 height 16
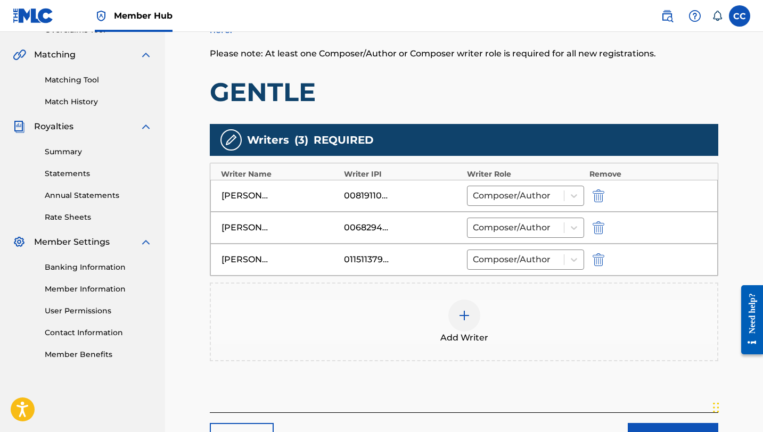
scroll to position [261, 0]
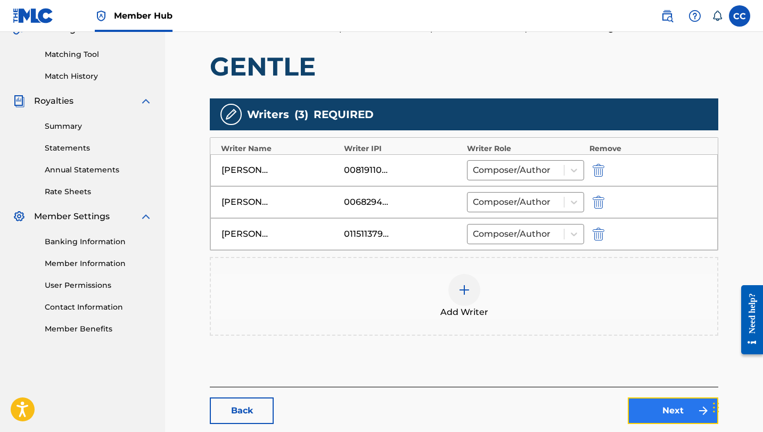
click at [640, 411] on link "Next" at bounding box center [672, 411] width 90 height 27
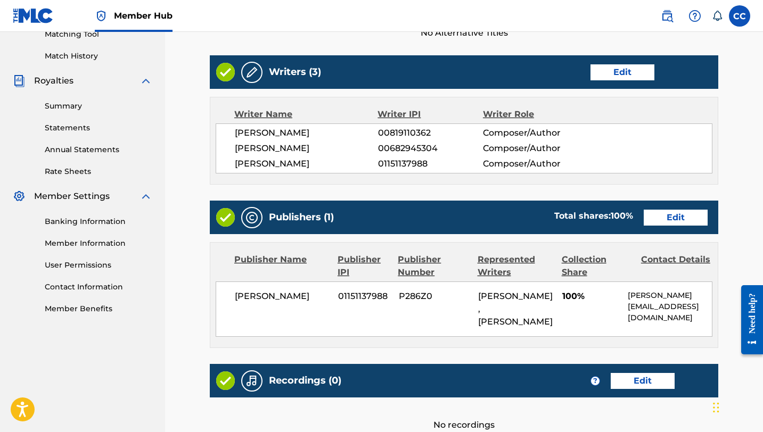
scroll to position [284, 0]
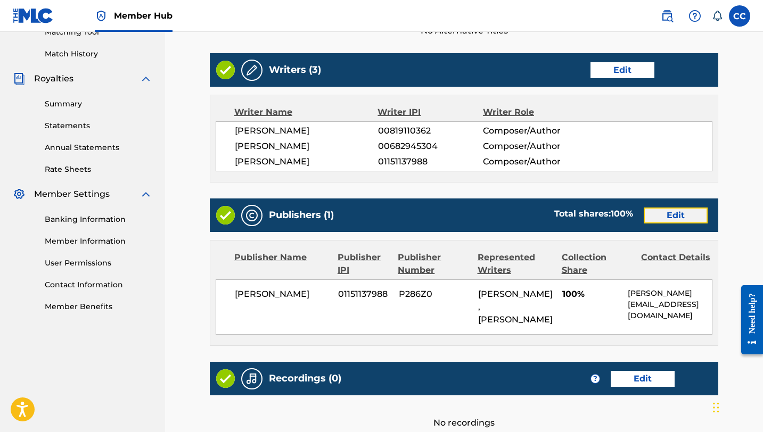
click at [663, 217] on link "Edit" at bounding box center [675, 216] width 64 height 16
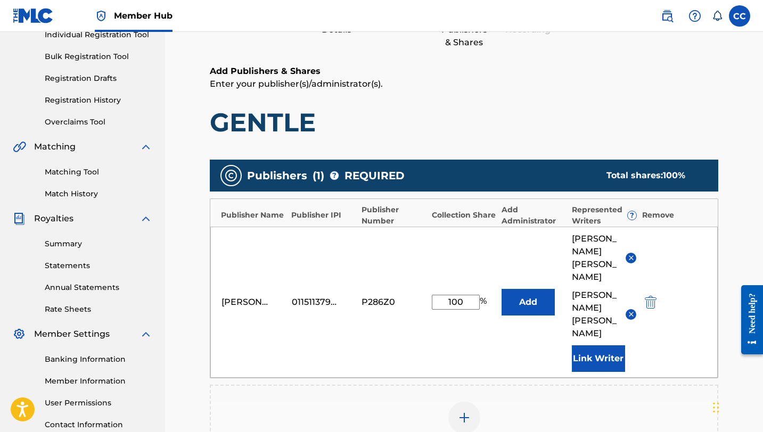
scroll to position [271, 0]
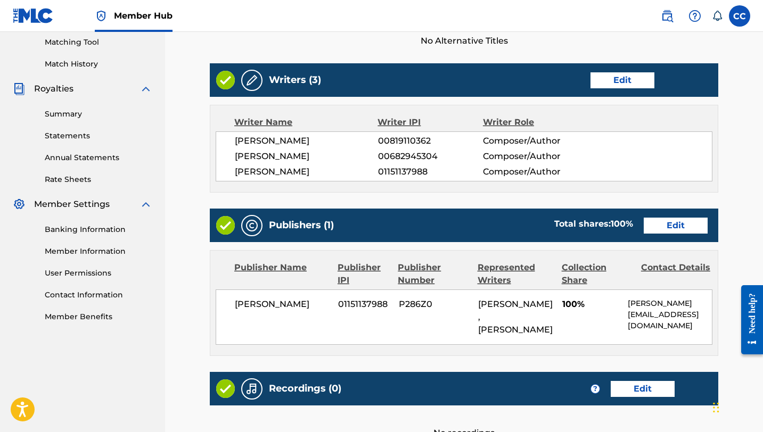
scroll to position [309, 0]
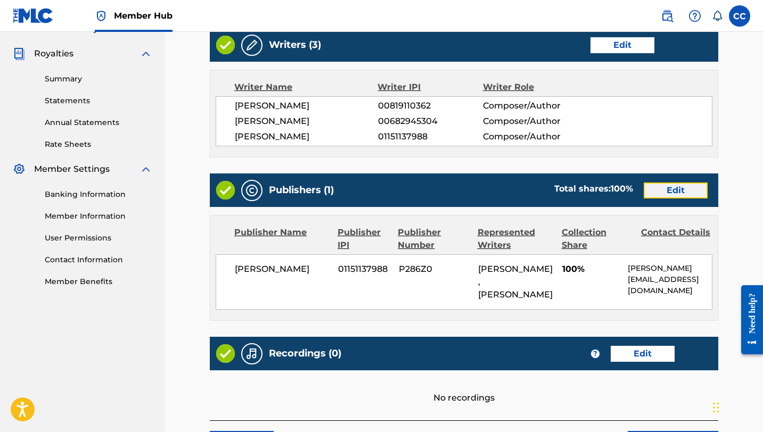
click at [648, 192] on link "Edit" at bounding box center [675, 191] width 64 height 16
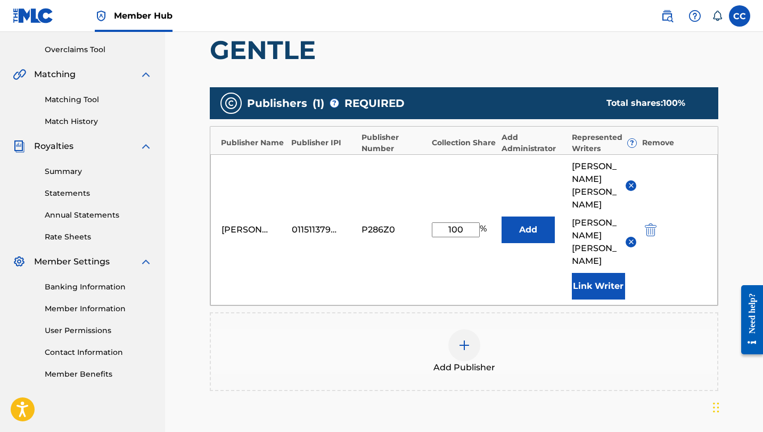
scroll to position [266, 0]
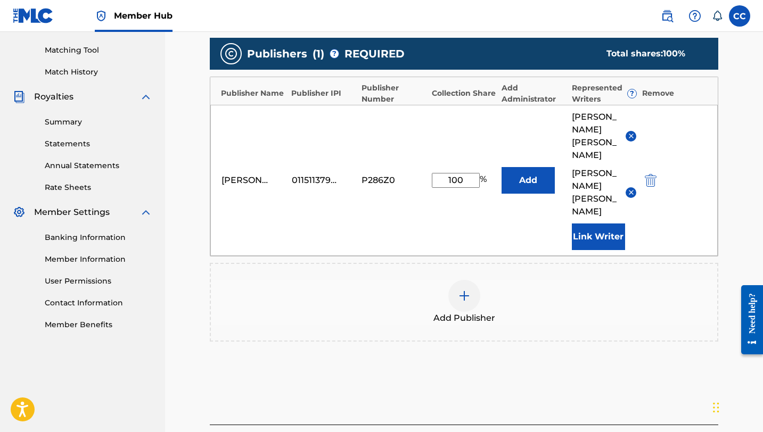
click at [466, 173] on input "100" at bounding box center [456, 180] width 48 height 15
type input "1"
type input "33.33"
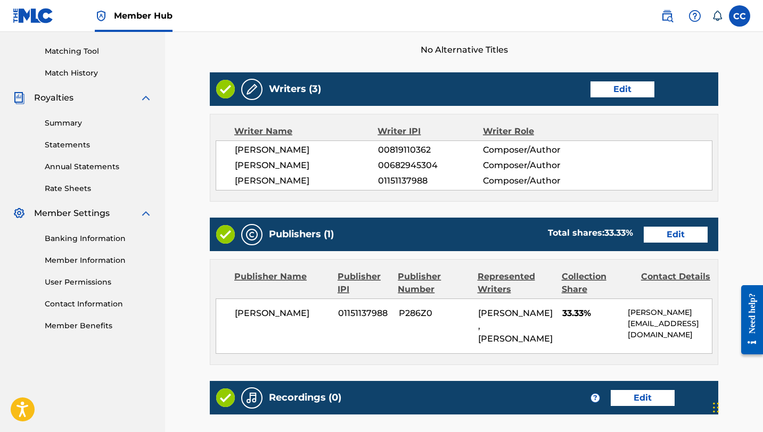
scroll to position [331, 0]
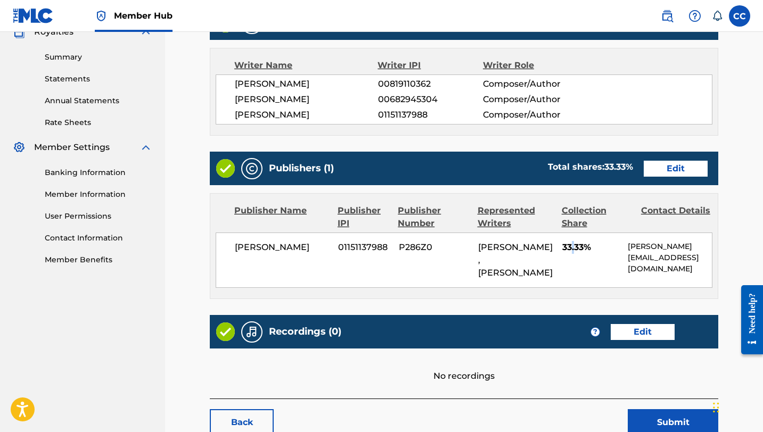
drag, startPoint x: 570, startPoint y: 244, endPoint x: 577, endPoint y: 243, distance: 7.0
click at [577, 243] on span "33.33%" at bounding box center [590, 247] width 57 height 13
drag, startPoint x: 582, startPoint y: 245, endPoint x: 565, endPoint y: 245, distance: 17.0
click at [565, 245] on span "33.33%" at bounding box center [590, 247] width 57 height 13
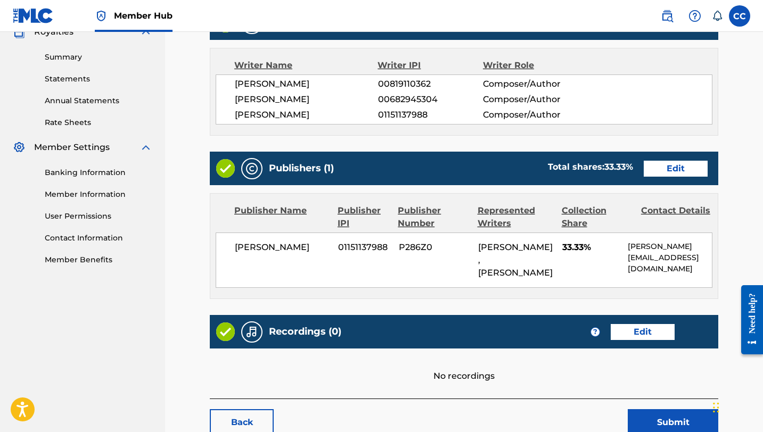
click at [565, 245] on span "33.33%" at bounding box center [590, 247] width 57 height 13
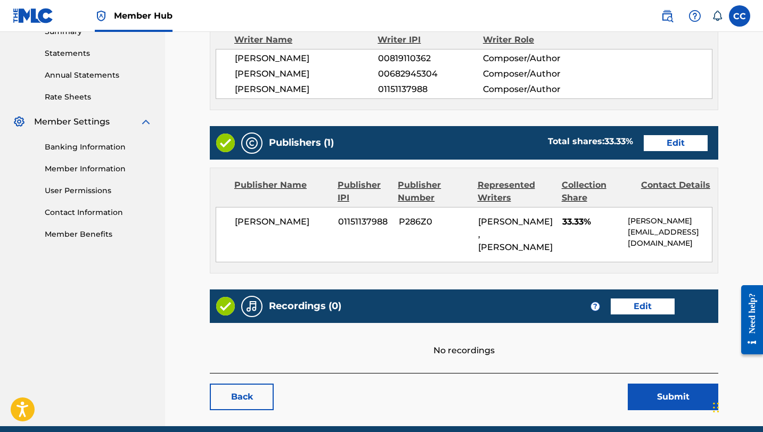
scroll to position [400, 0]
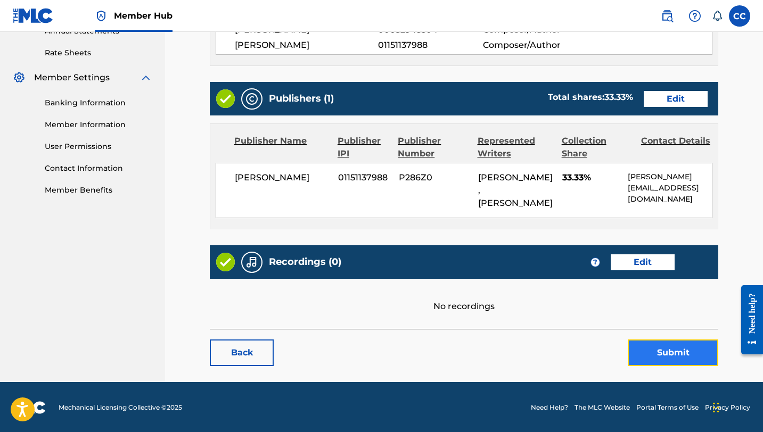
click at [655, 349] on button "Submit" at bounding box center [672, 353] width 90 height 27
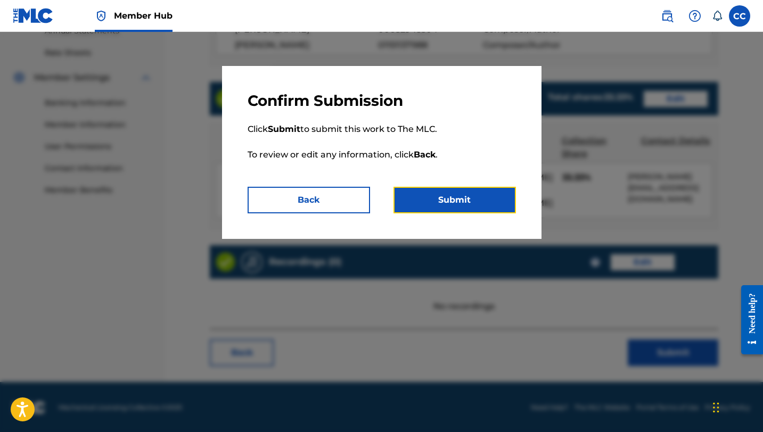
click at [446, 199] on button "Submit" at bounding box center [454, 200] width 122 height 27
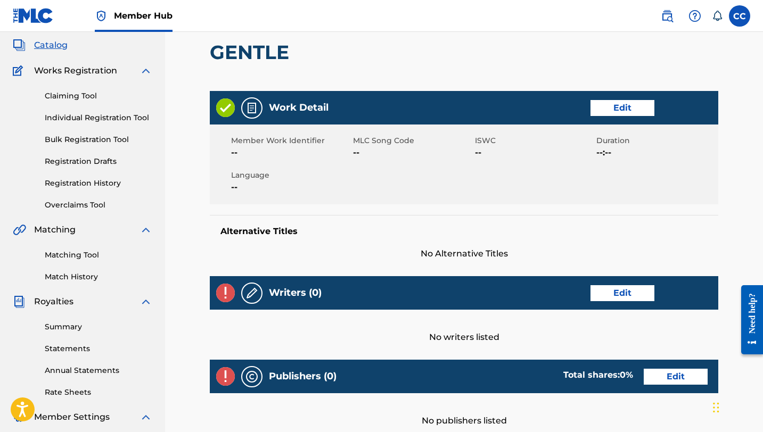
scroll to position [121, 0]
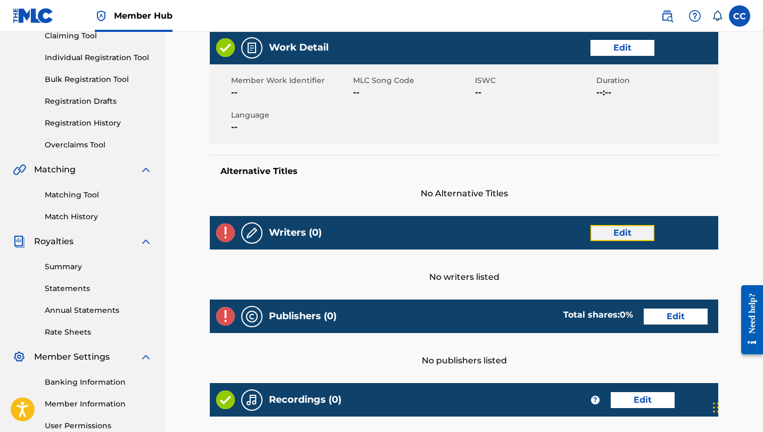
click at [618, 226] on link "Edit" at bounding box center [622, 233] width 64 height 16
